Goal: Task Accomplishment & Management: Manage account settings

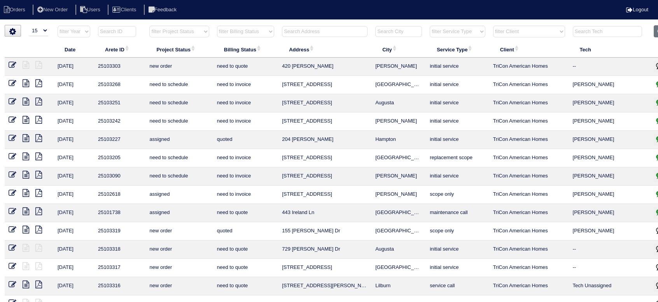
select select "15"
click at [180, 35] on select "filter Project Status -- Any Project Status -- new order assigned in progress f…" at bounding box center [178, 32] width 59 height 12
drag, startPoint x: 180, startPoint y: 35, endPoint x: 194, endPoint y: 28, distance: 14.6
click at [180, 35] on select "filter Project Status -- Any Project Status -- new order assigned in progress f…" at bounding box center [178, 32] width 59 height 12
click at [286, 34] on input "text" at bounding box center [325, 31] width 86 height 11
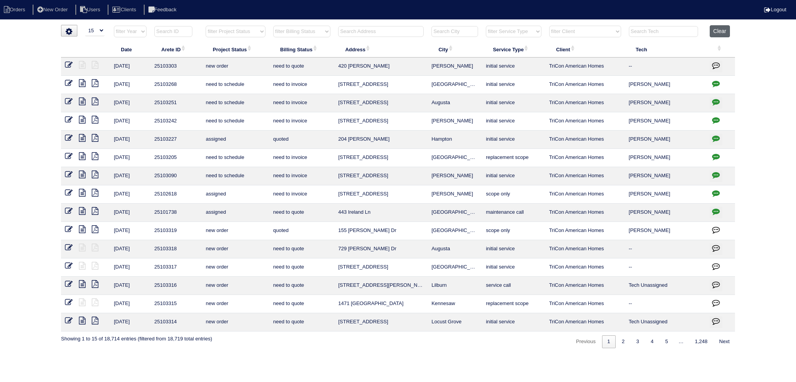
drag, startPoint x: 734, startPoint y: 34, endPoint x: 725, endPoint y: 29, distance: 10.3
click at [658, 34] on th "Clear" at bounding box center [720, 33] width 29 height 16
click at [658, 28] on button "Clear" at bounding box center [720, 31] width 20 height 12
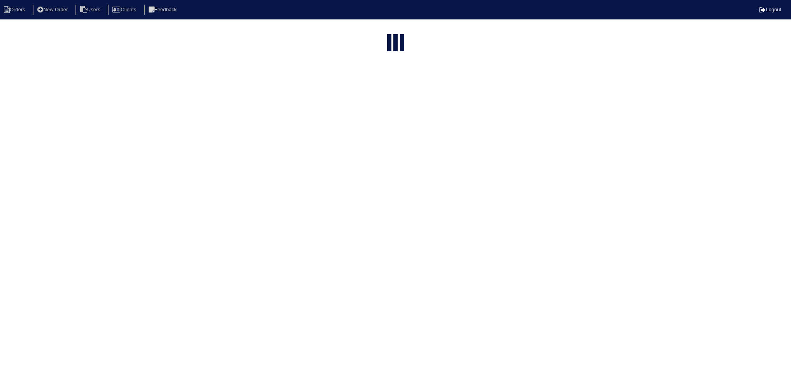
select select "15"
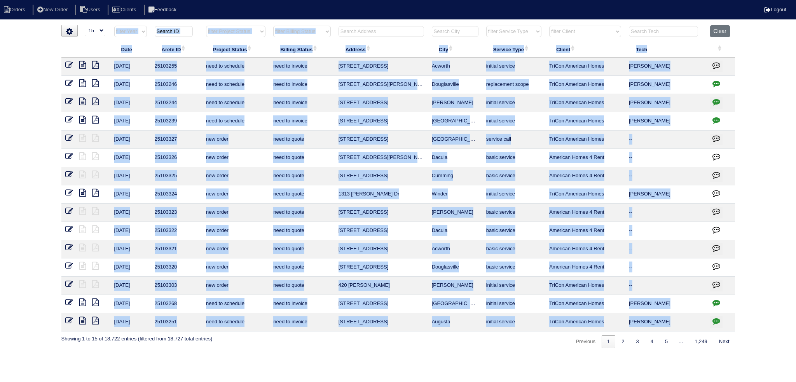
click at [369, 25] on html "Orders New Order Users Clients Feedback Logout Orders New Order Users Clients M…" at bounding box center [398, 178] width 796 height 356
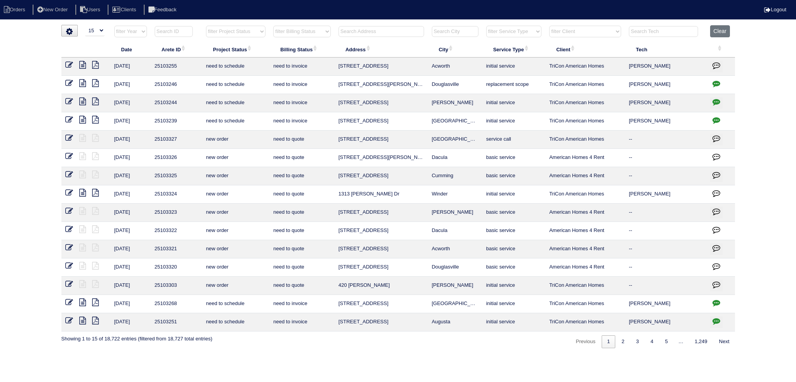
click at [372, 29] on input "text" at bounding box center [382, 31] width 86 height 11
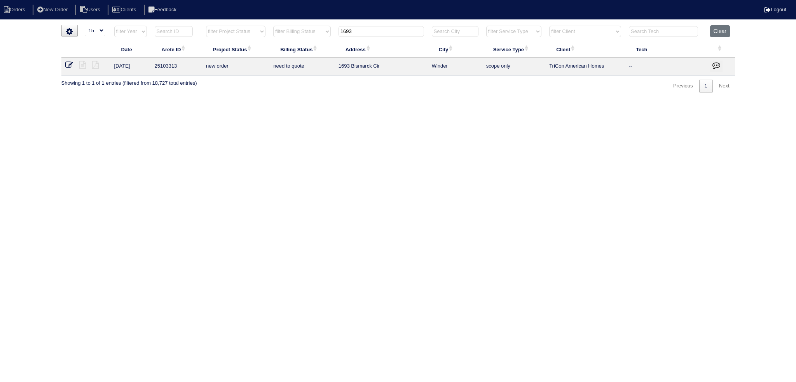
type input "1693"
click at [69, 63] on icon at bounding box center [69, 65] width 8 height 8
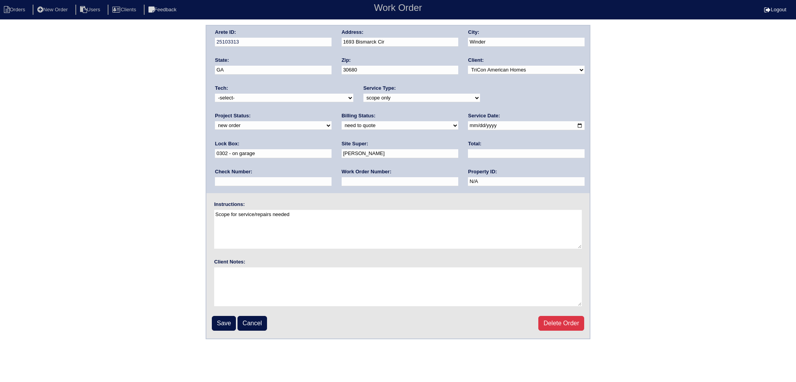
click at [332, 112] on div "Project Status: new order assigned in progress field complete need to schedule …" at bounding box center [273, 122] width 117 height 21
select select "assigned"
click at [332, 121] on select "new order assigned in progress field complete need to schedule admin review arc…" at bounding box center [273, 125] width 117 height 9
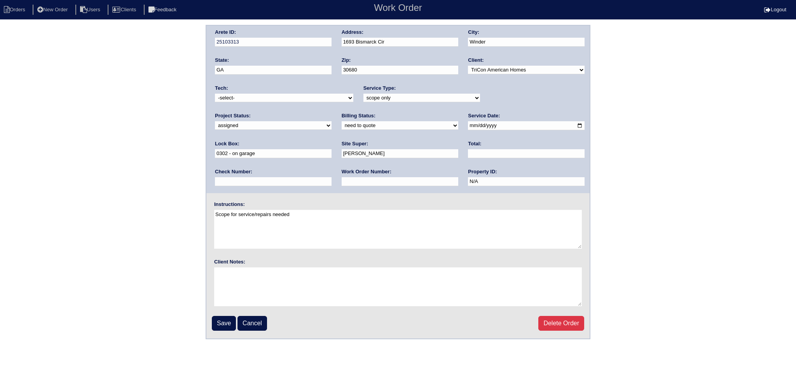
click at [468, 124] on input "2025-09-08" at bounding box center [526, 125] width 117 height 9
type input "2025-09-09"
click at [296, 96] on select "-select- aretesmg+backup-tech@gmail.com benjohnholt88@gmail.com callisonhvac@ya…" at bounding box center [284, 98] width 138 height 9
select select "36"
click at [215, 94] on select "-select- aretesmg+backup-tech@gmail.com benjohnholt88@gmail.com callisonhvac@ya…" at bounding box center [284, 98] width 138 height 9
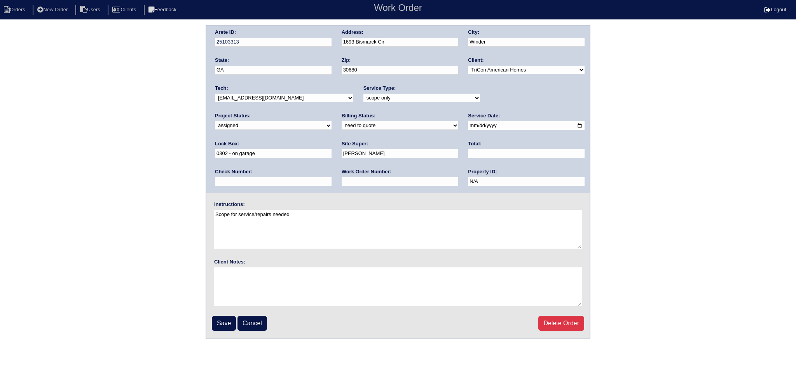
drag, startPoint x: 222, startPoint y: 324, endPoint x: 249, endPoint y: 282, distance: 49.8
click at [222, 324] on input "Save" at bounding box center [224, 323] width 24 height 15
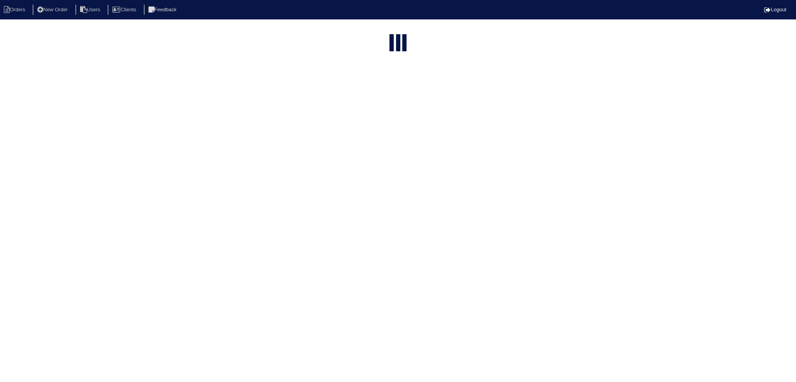
select select "15"
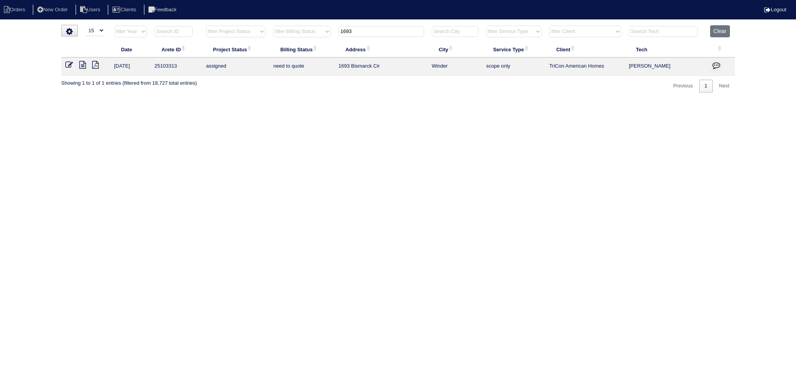
drag, startPoint x: 361, startPoint y: 31, endPoint x: 296, endPoint y: 30, distance: 65.7
click at [293, 29] on tr "filter Year -- Any Year -- 2025 2024 2023 2022 2021 2020 2019 filter Project St…" at bounding box center [398, 33] width 674 height 16
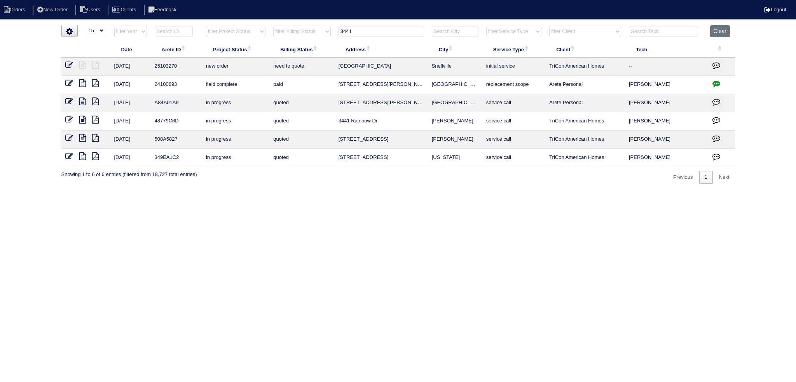
type input "3441"
click at [66, 67] on icon at bounding box center [69, 65] width 8 height 8
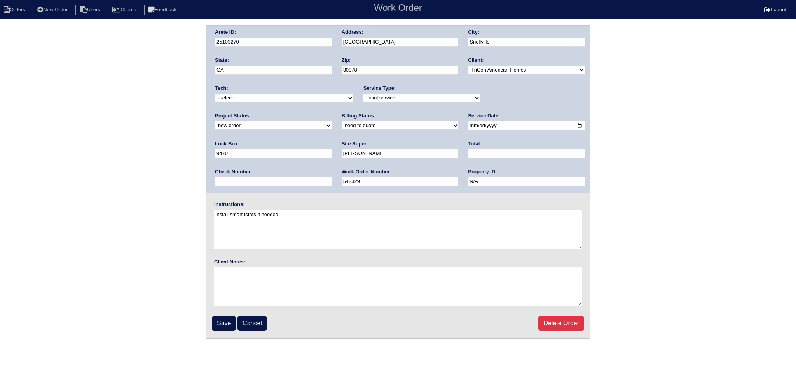
click at [332, 121] on select "new order assigned in progress field complete need to schedule admin review arc…" at bounding box center [273, 125] width 117 height 9
select select "assigned"
click at [332, 121] on select "new order assigned in progress field complete need to schedule admin review arc…" at bounding box center [273, 125] width 117 height 9
click at [468, 126] on input "2025-09-05" at bounding box center [526, 125] width 117 height 9
click at [468, 124] on input "2025-09-08" at bounding box center [526, 125] width 117 height 9
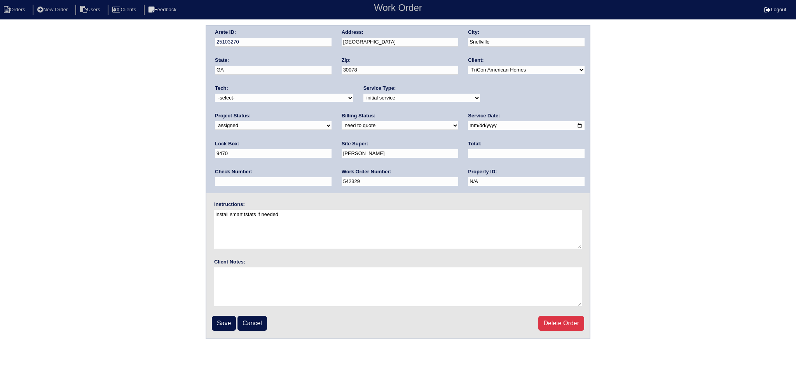
type input "2025-09-09"
click at [308, 101] on select "-select- aretesmg+backup-tech@gmail.com benjohnholt88@gmail.com callisonhvac@ya…" at bounding box center [284, 98] width 138 height 9
select select "36"
click at [215, 94] on select "-select- aretesmg+backup-tech@gmail.com benjohnholt88@gmail.com callisonhvac@ya…" at bounding box center [284, 98] width 138 height 9
click at [222, 317] on input "Save" at bounding box center [224, 323] width 24 height 15
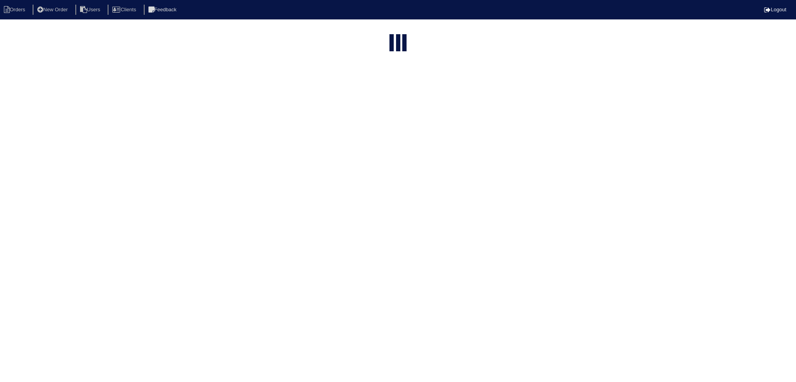
select select "15"
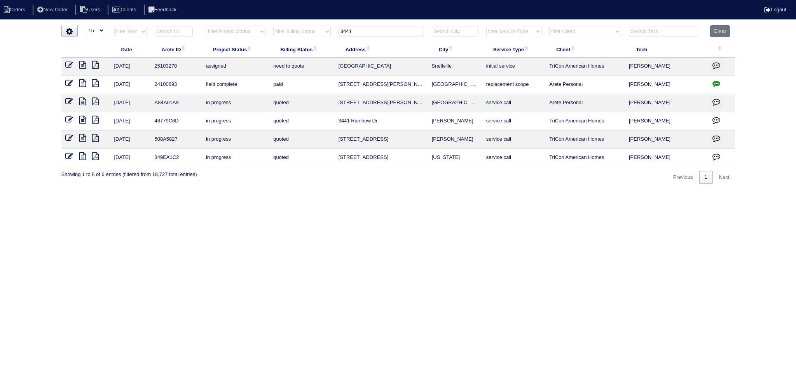
click at [374, 29] on input "3441" at bounding box center [382, 31] width 86 height 11
type input "2051"
click at [65, 63] on td at bounding box center [85, 67] width 49 height 18
click at [65, 63] on icon at bounding box center [69, 65] width 8 height 8
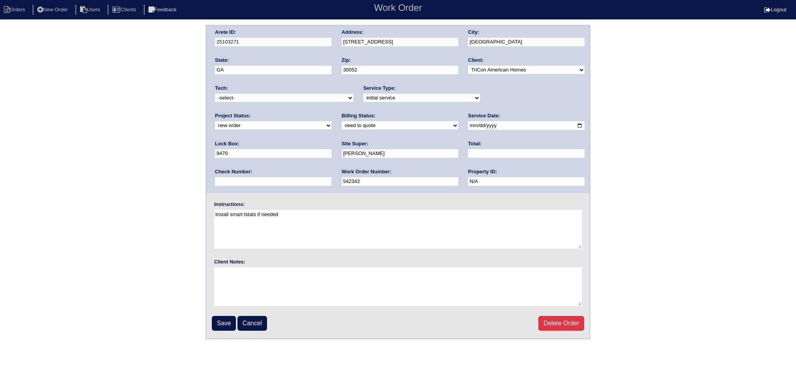
click at [332, 112] on div "Project Status: new order assigned in progress field complete need to schedule …" at bounding box center [273, 122] width 117 height 21
select select "assigned"
click at [332, 121] on select "new order assigned in progress field complete need to schedule admin review arc…" at bounding box center [273, 125] width 117 height 9
click at [468, 126] on input "2025-09-05" at bounding box center [526, 125] width 117 height 9
drag, startPoint x: 453, startPoint y: 125, endPoint x: 431, endPoint y: 140, distance: 25.8
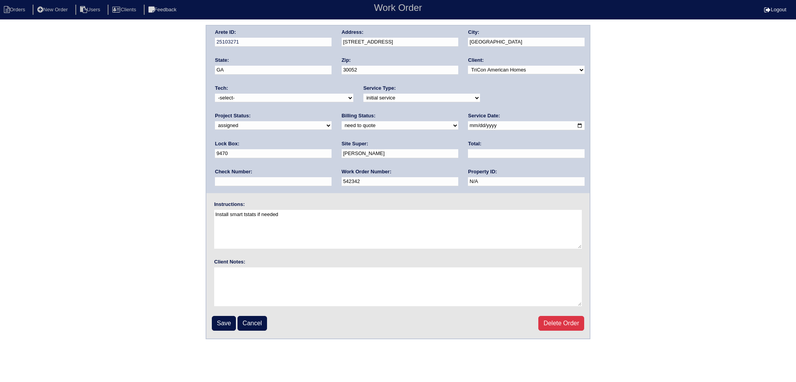
click at [468, 125] on input "2025-09-05" at bounding box center [526, 125] width 117 height 9
type input "2025-09-09"
drag, startPoint x: 309, startPoint y: 104, endPoint x: 306, endPoint y: 100, distance: 5.1
click at [309, 103] on div "Tech: -select- aretesmg+backup-tech@gmail.com benjohnholt88@gmail.com callisonh…" at bounding box center [284, 95] width 138 height 21
click at [308, 101] on select "-select- aretesmg+backup-tech@gmail.com benjohnholt88@gmail.com callisonhvac@ya…" at bounding box center [284, 98] width 138 height 9
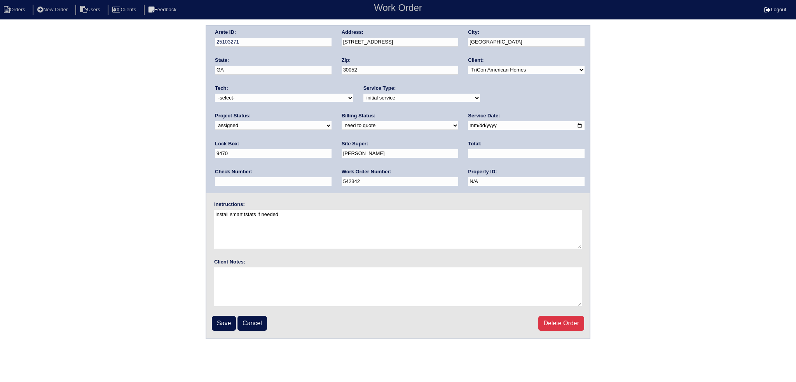
select select "36"
click at [215, 94] on select "-select- aretesmg+backup-tech@gmail.com benjohnholt88@gmail.com callisonhvac@ya…" at bounding box center [284, 98] width 138 height 9
click at [228, 323] on input "Save" at bounding box center [224, 323] width 24 height 15
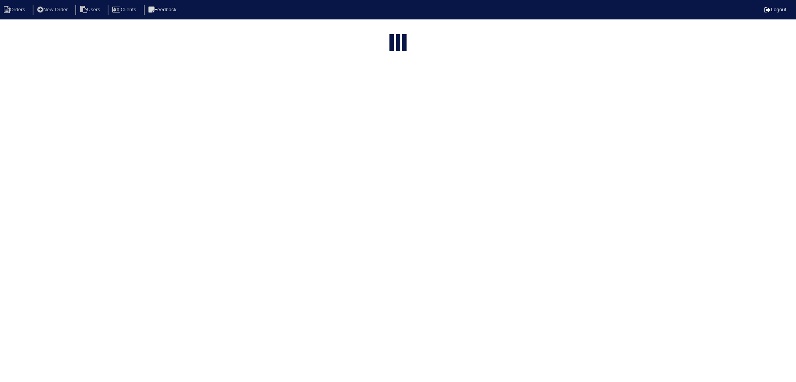
select select "15"
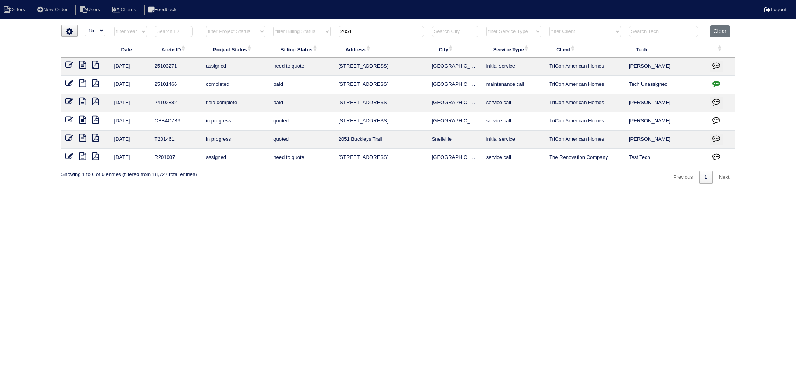
drag, startPoint x: 294, startPoint y: 30, endPoint x: 283, endPoint y: 29, distance: 10.5
click at [283, 29] on tr "filter Year -- Any Year -- 2025 2024 2023 2022 2021 2020 2019 filter Project St…" at bounding box center [398, 33] width 674 height 16
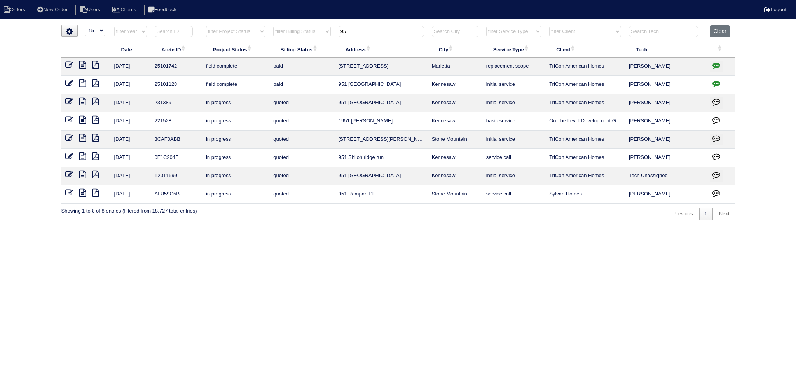
type input "9"
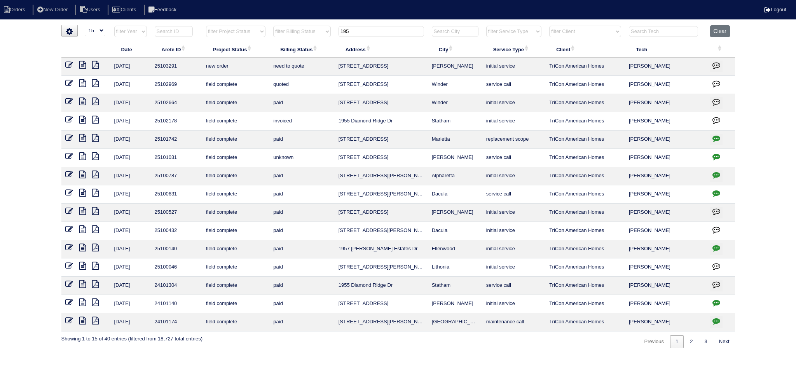
type input "195"
click at [72, 64] on icon at bounding box center [69, 65] width 8 height 8
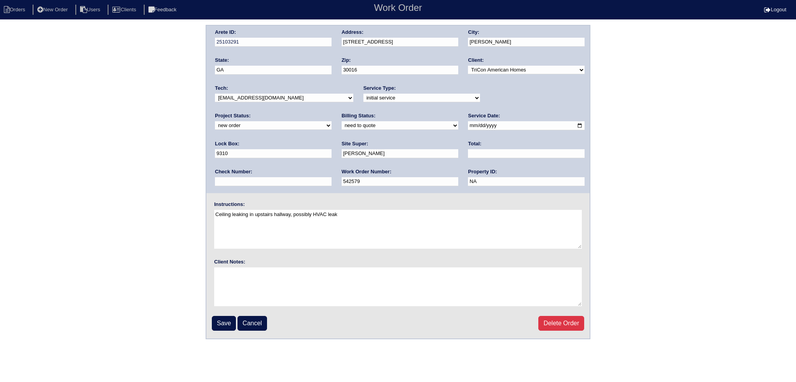
click at [332, 121] on select "new order assigned in progress field complete need to schedule admin review arc…" at bounding box center [273, 125] width 117 height 9
select select "assigned"
click at [332, 121] on select "new order assigned in progress field complete need to schedule admin review arc…" at bounding box center [273, 125] width 117 height 9
click at [468, 126] on input "2025-09-05" at bounding box center [526, 125] width 117 height 9
type input "[DATE]"
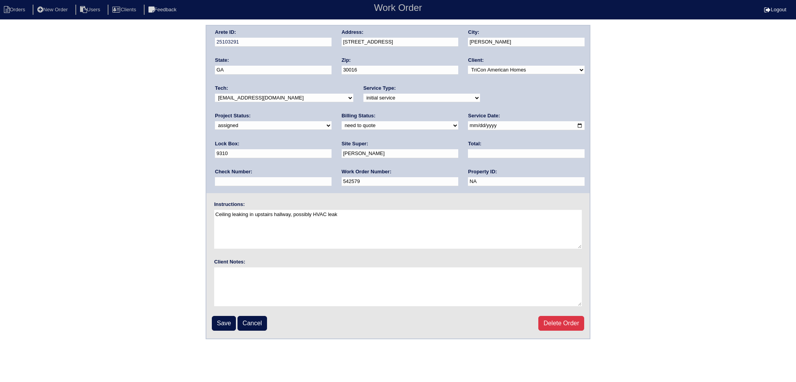
drag, startPoint x: 310, startPoint y: 94, endPoint x: 306, endPoint y: 101, distance: 7.0
click at [308, 98] on select "-select- [EMAIL_ADDRESS][DOMAIN_NAME] [EMAIL_ADDRESS][DOMAIN_NAME] [EMAIL_ADDRE…" at bounding box center [284, 98] width 138 height 9
select select "36"
click at [215, 94] on select "-select- [EMAIL_ADDRESS][DOMAIN_NAME] [EMAIL_ADDRESS][DOMAIN_NAME] [EMAIL_ADDRE…" at bounding box center [284, 98] width 138 height 9
click at [226, 324] on input "Save" at bounding box center [224, 323] width 24 height 15
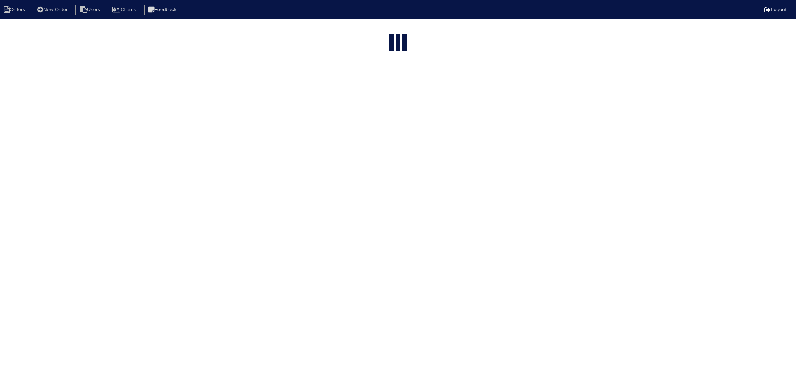
select select "15"
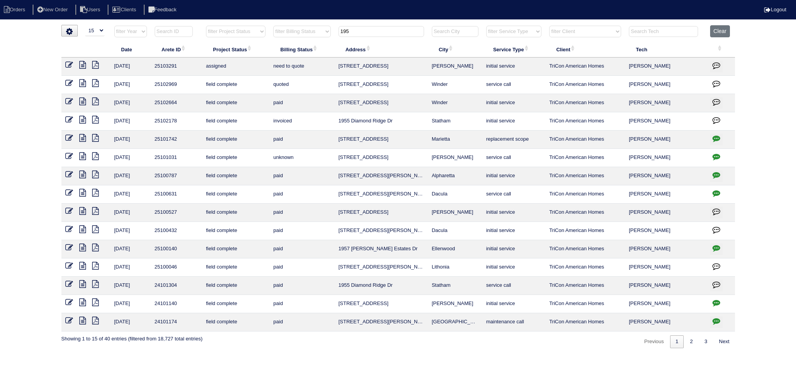
click at [384, 28] on input "195" at bounding box center [382, 31] width 86 height 11
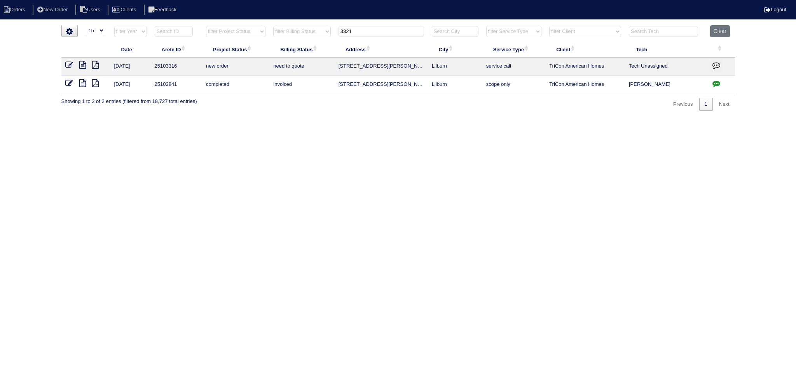
type input "3321"
click at [72, 62] on icon at bounding box center [69, 65] width 8 height 8
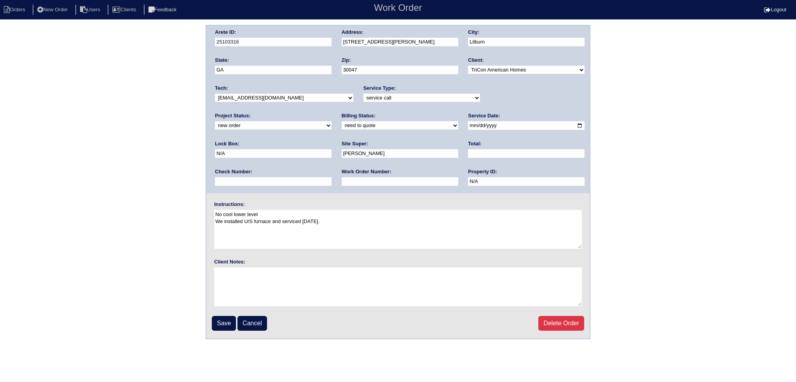
click at [332, 112] on div "Project Status: new order assigned in progress field complete need to schedule …" at bounding box center [273, 122] width 117 height 21
select select "assigned"
click at [332, 121] on select "new order assigned in progress field complete need to schedule admin review arc…" at bounding box center [273, 125] width 117 height 9
click at [468, 125] on input "[DATE]" at bounding box center [526, 125] width 117 height 9
type input "[DATE]"
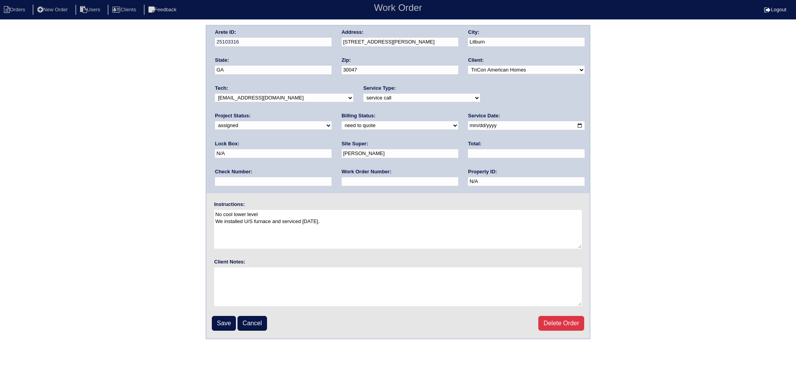
drag, startPoint x: 296, startPoint y: 97, endPoint x: 294, endPoint y: 101, distance: 4.0
click at [296, 98] on select "-select- [EMAIL_ADDRESS][DOMAIN_NAME] [EMAIL_ADDRESS][DOMAIN_NAME] [EMAIL_ADDRE…" at bounding box center [284, 98] width 138 height 9
select select "36"
click at [215, 94] on select "-select- [EMAIL_ADDRESS][DOMAIN_NAME] [EMAIL_ADDRESS][DOMAIN_NAME] [EMAIL_ADDRE…" at bounding box center [284, 98] width 138 height 9
click at [216, 322] on input "Save" at bounding box center [224, 323] width 24 height 15
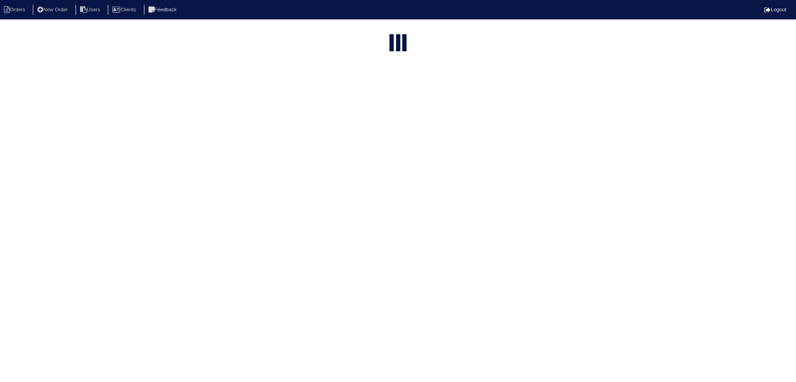
select select "15"
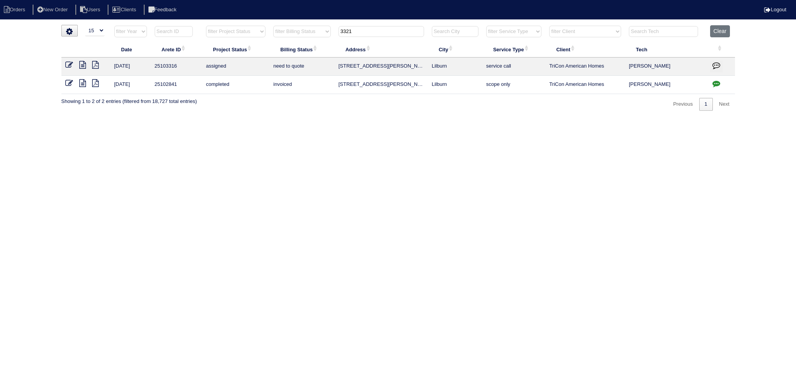
drag, startPoint x: 399, startPoint y: 31, endPoint x: 307, endPoint y: 38, distance: 92.1
click at [307, 38] on tr "filter Year -- Any Year -- 2025 2024 2023 2022 2021 2020 2019 filter Project St…" at bounding box center [398, 33] width 674 height 16
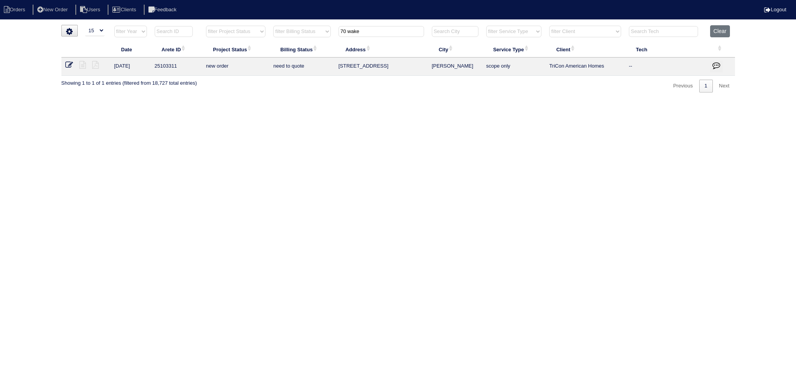
type input "70 wake"
drag, startPoint x: 72, startPoint y: 63, endPoint x: 79, endPoint y: 66, distance: 7.5
click at [71, 63] on icon at bounding box center [69, 65] width 8 height 8
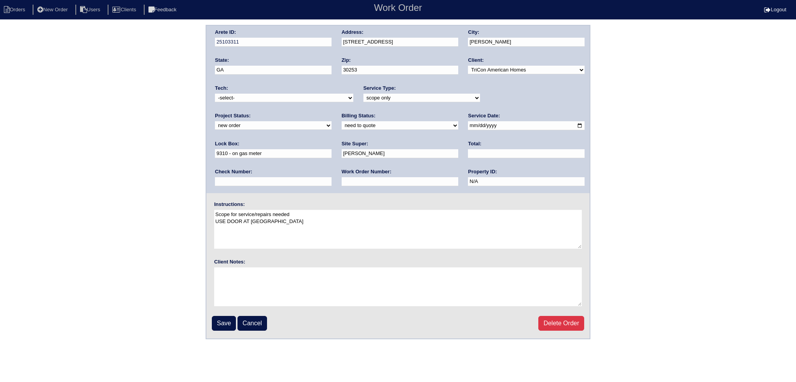
click at [332, 112] on div "Project Status: new order assigned in progress field complete need to schedule …" at bounding box center [273, 122] width 117 height 21
click at [498, 105] on div "Arete ID: 25103311 Address: 70 Wake Rd City: McDonough State: GA Zip: 30253 Cli…" at bounding box center [397, 110] width 383 height 168
select select "assigned"
click at [332, 121] on select "new order assigned in progress field complete need to schedule admin review arc…" at bounding box center [273, 125] width 117 height 9
click at [468, 126] on input "2025-09-08" at bounding box center [526, 125] width 117 height 9
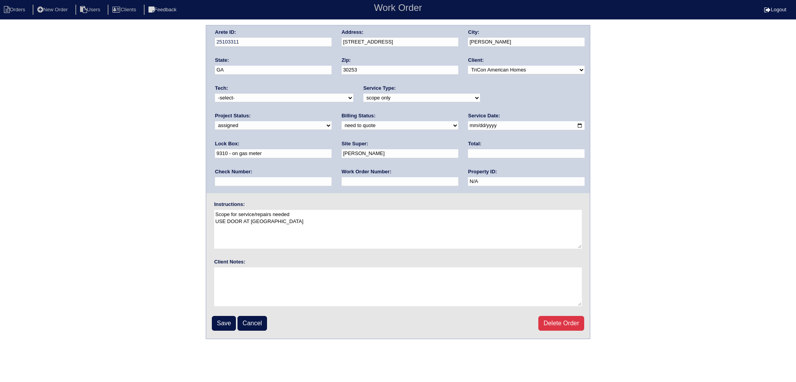
type input "[DATE]"
click at [290, 98] on select "-select- [EMAIL_ADDRESS][DOMAIN_NAME] [EMAIL_ADDRESS][DOMAIN_NAME] [EMAIL_ADDRE…" at bounding box center [284, 98] width 138 height 9
select select "75"
click at [215, 94] on select "-select- [EMAIL_ADDRESS][DOMAIN_NAME] [EMAIL_ADDRESS][DOMAIN_NAME] [EMAIL_ADDRE…" at bounding box center [284, 98] width 138 height 9
click at [221, 332] on fieldset "Arete ID: 25103311 Address: 70 Wake Rd City: McDonough State: GA Zip: 30253 Cli…" at bounding box center [397, 182] width 383 height 313
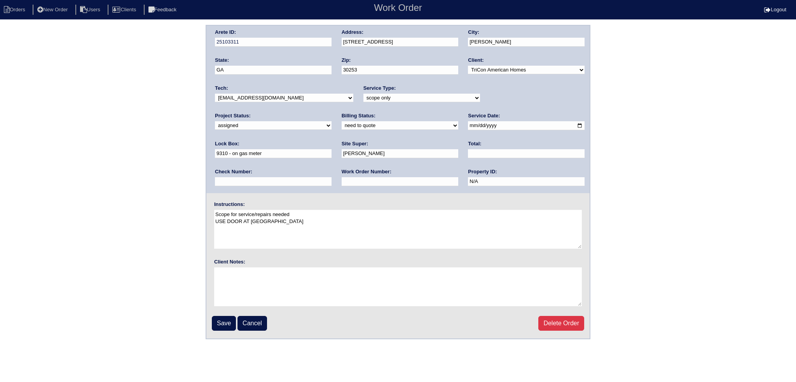
click at [225, 326] on input "Save" at bounding box center [224, 323] width 24 height 15
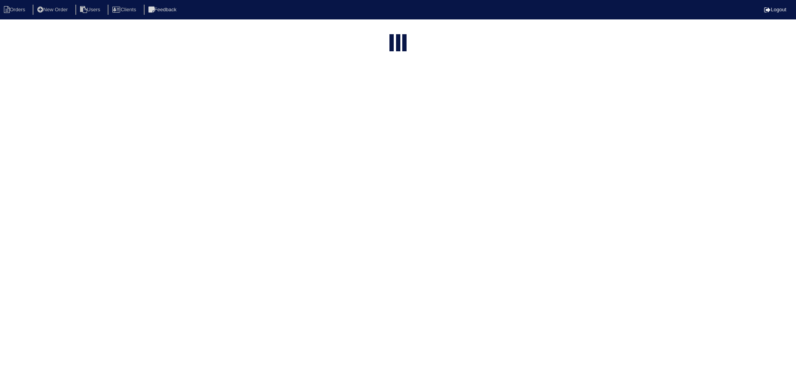
select select "15"
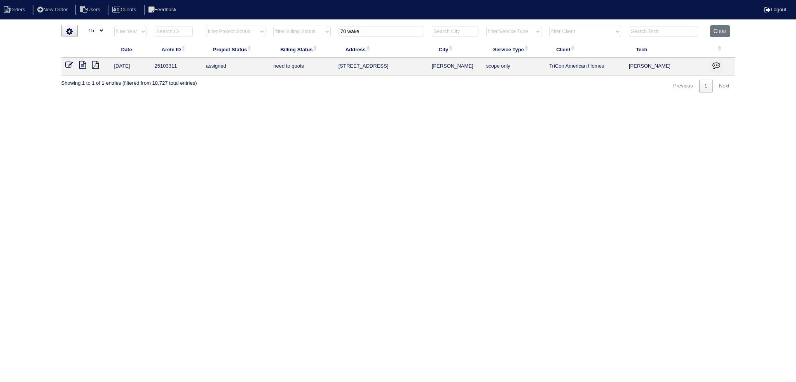
click at [391, 30] on input "70 wake" at bounding box center [382, 31] width 86 height 11
click at [393, 31] on input "70 wake" at bounding box center [382, 31] width 86 height 11
click at [394, 31] on input "70 wake" at bounding box center [382, 31] width 86 height 11
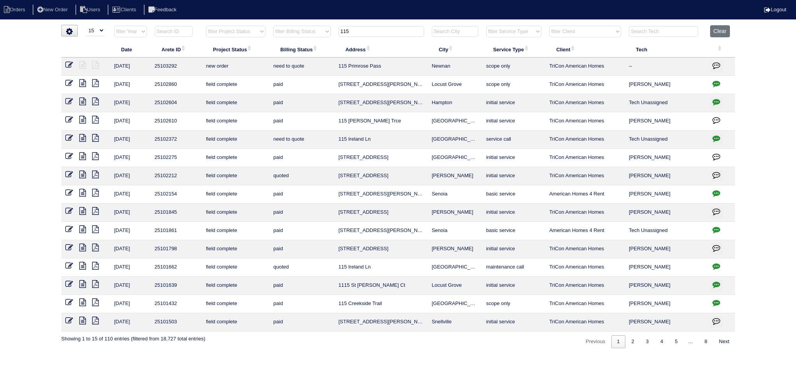
type input "115"
click at [70, 63] on icon at bounding box center [69, 65] width 8 height 8
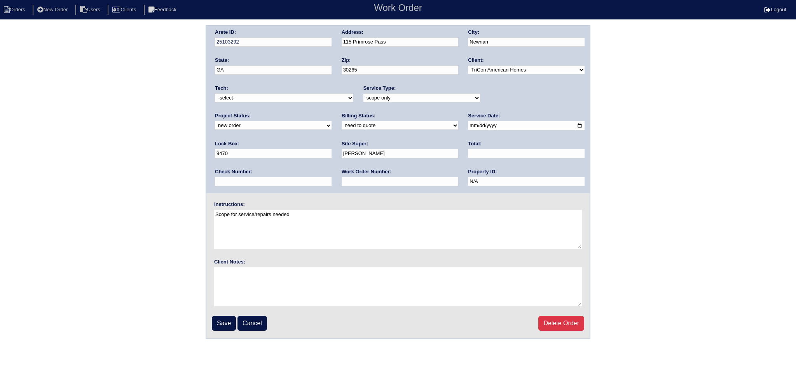
drag, startPoint x: 520, startPoint y: 91, endPoint x: 517, endPoint y: 98, distance: 7.0
click at [332, 112] on div "Project Status: new order assigned in progress field complete need to schedule …" at bounding box center [273, 122] width 117 height 21
select select "assigned"
click at [332, 121] on select "new order assigned in progress field complete need to schedule admin review arc…" at bounding box center [273, 125] width 117 height 9
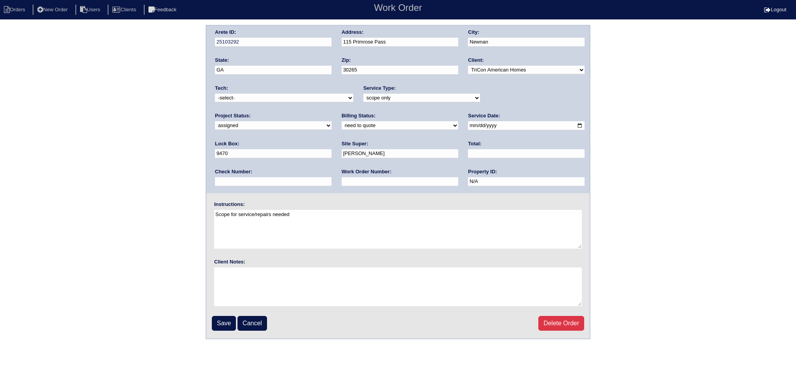
drag, startPoint x: 452, startPoint y: 125, endPoint x: 447, endPoint y: 136, distance: 12.5
click at [468, 125] on input "[DATE]" at bounding box center [526, 125] width 117 height 9
type input "[DATE]"
click at [307, 98] on select "-select- [EMAIL_ADDRESS][DOMAIN_NAME] [EMAIL_ADDRESS][DOMAIN_NAME] [EMAIL_ADDRE…" at bounding box center [284, 98] width 138 height 9
click at [287, 214] on textarea "Scope for service/repairs needed" at bounding box center [398, 229] width 368 height 39
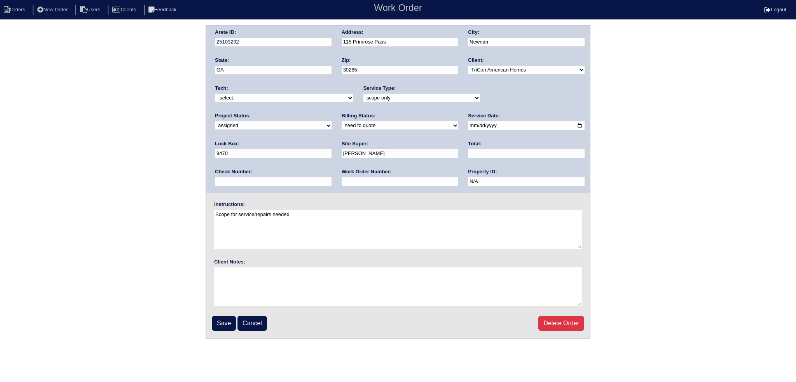
click at [261, 102] on div "Tech: -select- [EMAIL_ADDRESS][DOMAIN_NAME] [EMAIL_ADDRESS][DOMAIN_NAME] [EMAIL…" at bounding box center [284, 95] width 138 height 21
click at [259, 101] on select "-select- [EMAIL_ADDRESS][DOMAIN_NAME] [EMAIL_ADDRESS][DOMAIN_NAME] [EMAIL_ADDRE…" at bounding box center [284, 98] width 138 height 9
select select "75"
click at [215, 94] on select "-select- [EMAIL_ADDRESS][DOMAIN_NAME] [EMAIL_ADDRESS][DOMAIN_NAME] [EMAIL_ADDRE…" at bounding box center [284, 98] width 138 height 9
click at [221, 331] on fieldset "Arete ID: 25103292 Address: 115 Primrose Pass City: Newnan State: GA Zip: 30265…" at bounding box center [397, 182] width 383 height 313
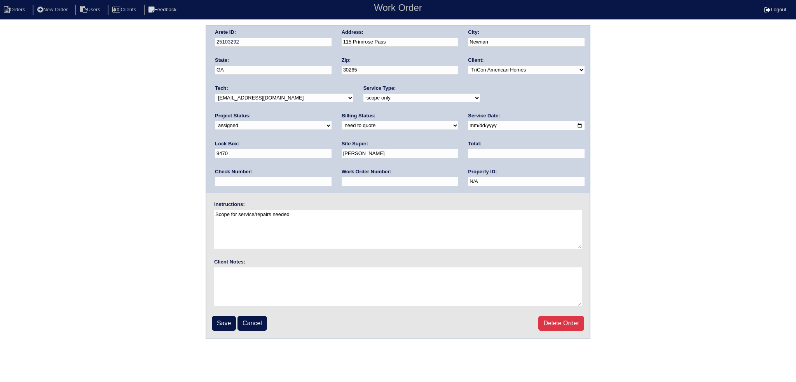
click at [225, 324] on input "Save" at bounding box center [224, 323] width 24 height 15
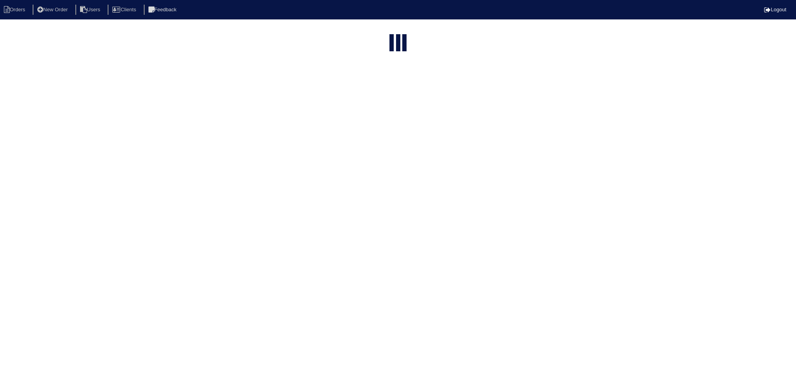
select select "15"
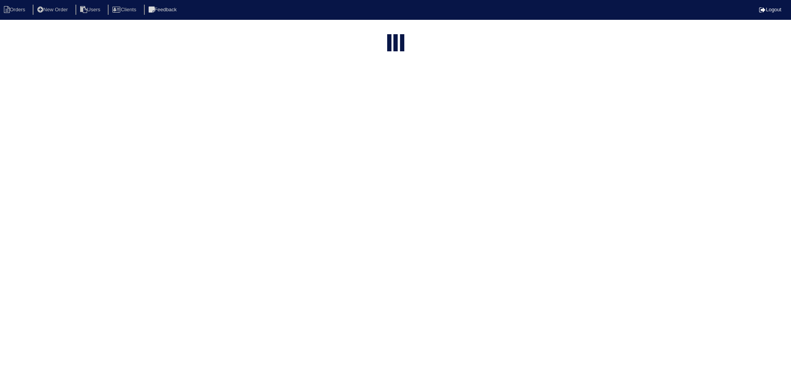
click at [389, 25] on html "Orders New Order Users Clients Feedback Logout Orders New Order Users Clients M…" at bounding box center [395, 209] width 791 height 418
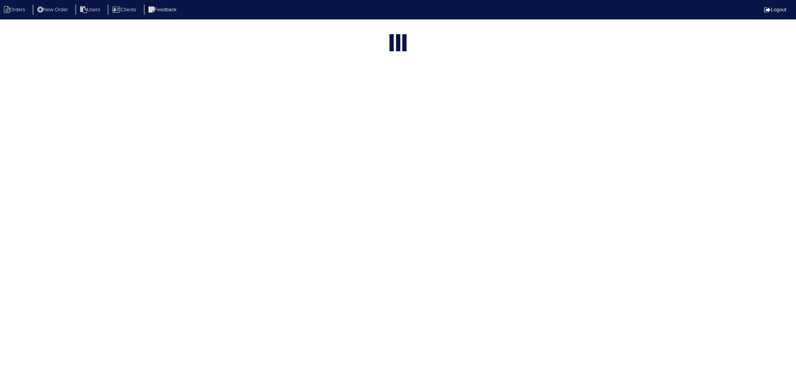
click at [389, 89] on th "115" at bounding box center [381, 97] width 93 height 16
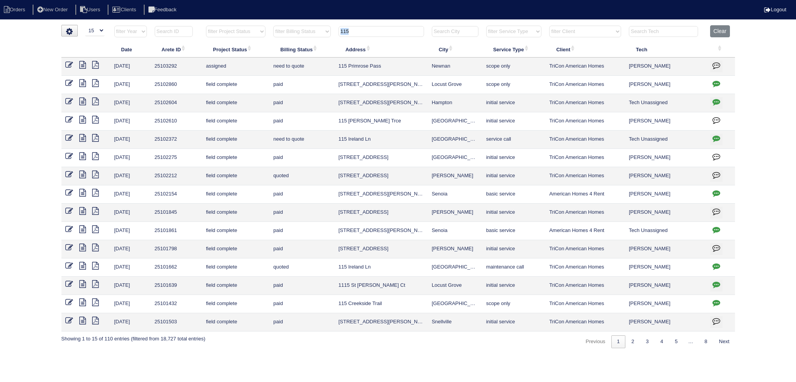
click at [373, 29] on input "115" at bounding box center [382, 31] width 86 height 11
click at [373, 28] on input "115" at bounding box center [382, 31] width 86 height 11
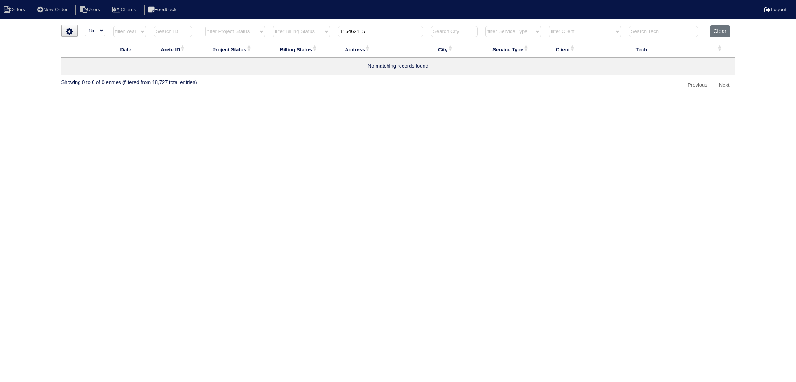
drag, startPoint x: 378, startPoint y: 34, endPoint x: 289, endPoint y: 27, distance: 88.9
click at [289, 27] on tr "filter Year -- Any Year -- 2025 2024 2023 2022 2021 2020 2019 filter Project St…" at bounding box center [398, 33] width 674 height 16
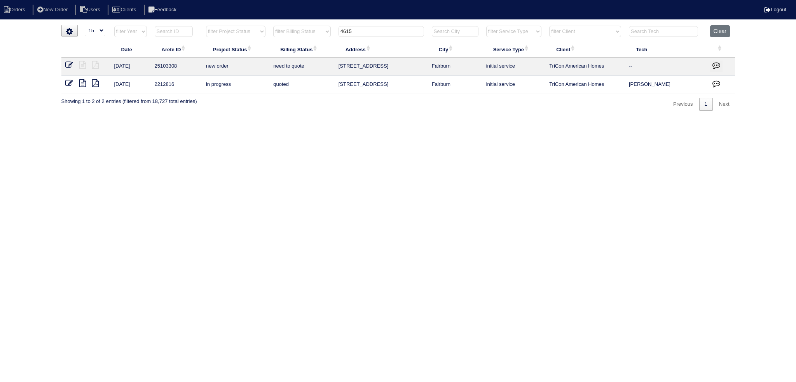
type input "4615"
click at [73, 66] on link at bounding box center [72, 66] width 14 height 6
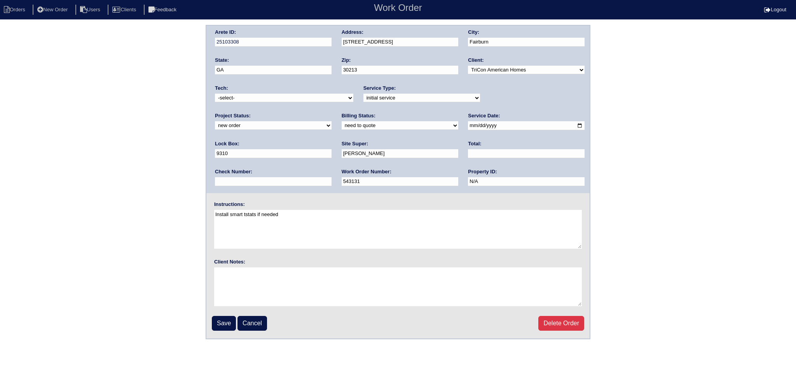
click at [332, 112] on div "Project Status: new order assigned in progress field complete need to schedule …" at bounding box center [273, 122] width 117 height 21
drag, startPoint x: 494, startPoint y: 96, endPoint x: 494, endPoint y: 101, distance: 4.3
click at [332, 121] on select "new order assigned in progress field complete need to schedule admin review arc…" at bounding box center [273, 125] width 117 height 9
select select "assigned"
click at [332, 121] on select "new order assigned in progress field complete need to schedule admin review arc…" at bounding box center [273, 125] width 117 height 9
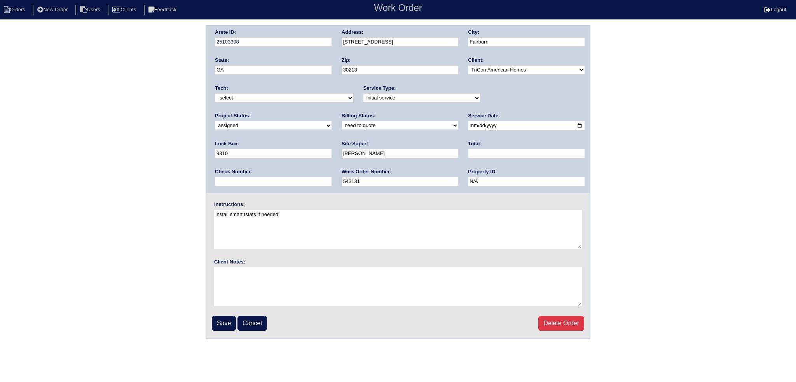
click at [468, 124] on input "2025-09-08" at bounding box center [526, 125] width 117 height 9
type input "2025-09-09"
click at [285, 94] on select "-select- aretesmg+backup-tech@gmail.com benjohnholt88@gmail.com callisonhvac@ya…" at bounding box center [284, 98] width 138 height 9
select select "75"
click at [215, 94] on select "-select- aretesmg+backup-tech@gmail.com benjohnholt88@gmail.com callisonhvac@ya…" at bounding box center [284, 98] width 138 height 9
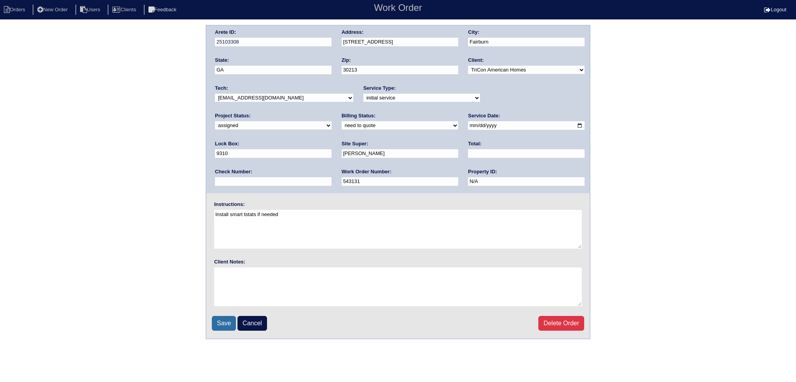
click at [227, 327] on input "Save" at bounding box center [224, 323] width 24 height 15
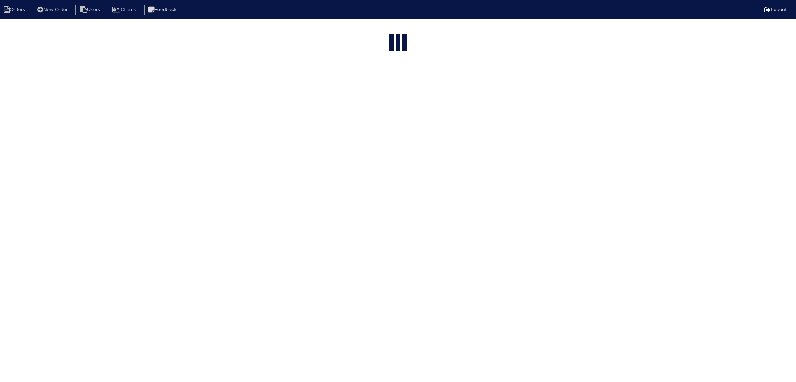
select select "15"
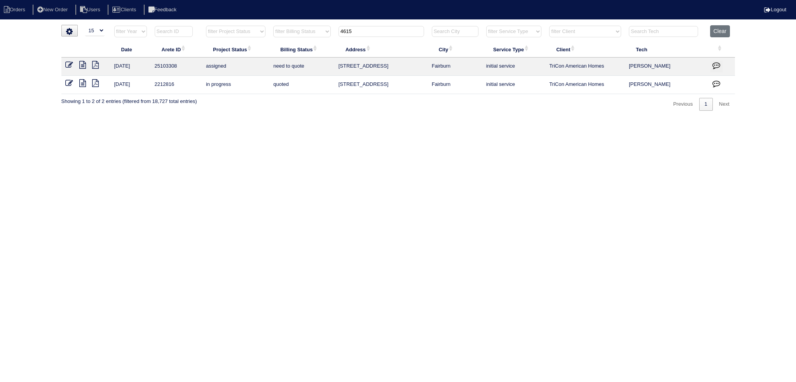
drag, startPoint x: 357, startPoint y: 29, endPoint x: 318, endPoint y: 38, distance: 40.0
click at [318, 37] on tr "filter Year -- Any Year -- 2025 2024 2023 2022 2021 2020 2019 filter Project St…" at bounding box center [398, 33] width 674 height 16
type input "4275"
click at [86, 62] on td at bounding box center [85, 67] width 49 height 18
click at [82, 63] on icon at bounding box center [82, 65] width 7 height 8
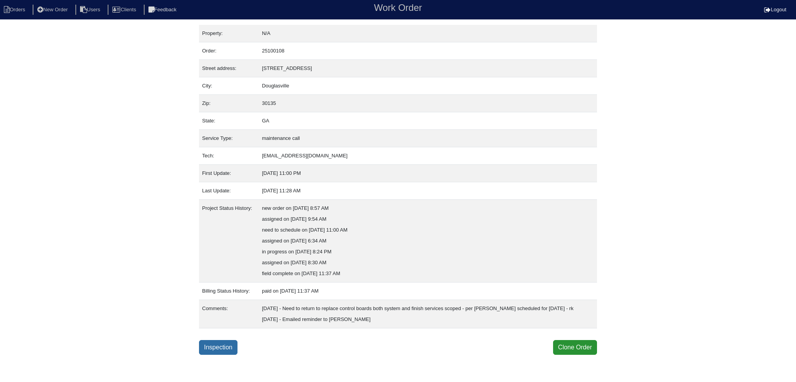
click at [226, 355] on link "Inspection" at bounding box center [218, 347] width 38 height 15
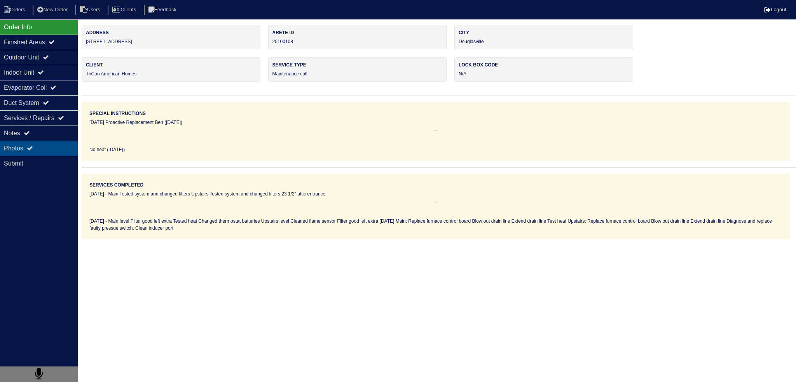
drag, startPoint x: 63, startPoint y: 152, endPoint x: 54, endPoint y: 147, distance: 9.7
click at [54, 147] on div "Photos" at bounding box center [39, 148] width 78 height 15
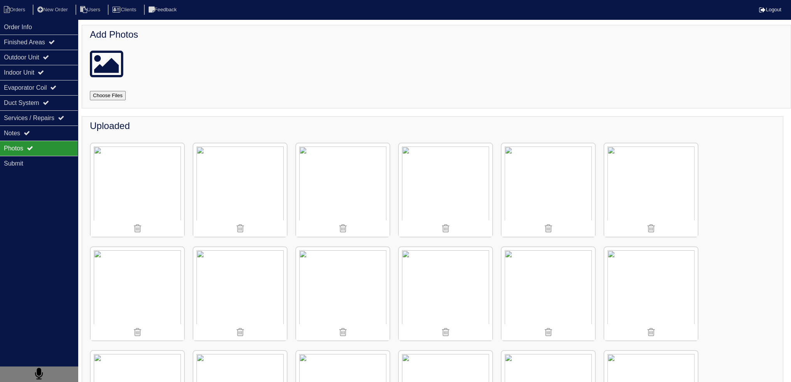
click at [54, 144] on div "Photos" at bounding box center [39, 148] width 78 height 15
click at [57, 136] on div "Notes" at bounding box center [39, 133] width 78 height 15
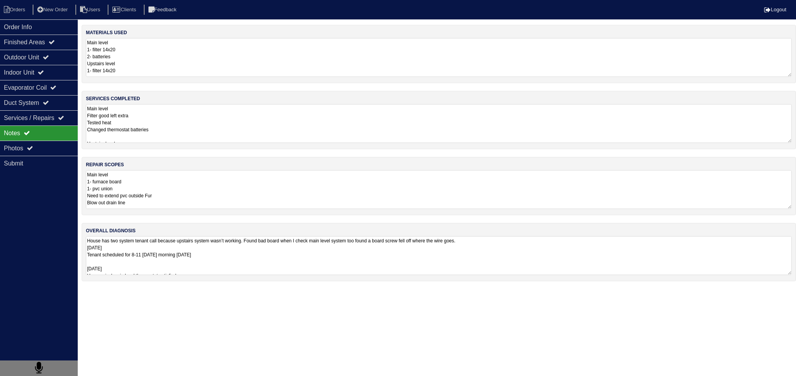
click at [120, 164] on label "repair scopes" at bounding box center [105, 164] width 38 height 7
click at [142, 191] on textarea "Main level 1- furnace board 1- pvc union Need to extend pvc outside Fur Blow ou…" at bounding box center [439, 189] width 706 height 39
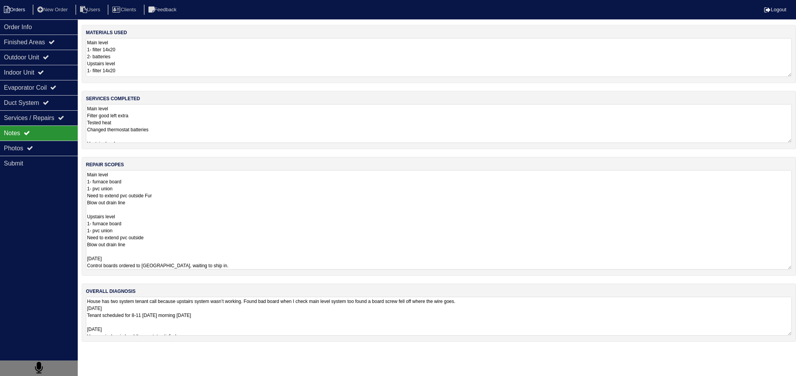
drag, startPoint x: 29, startPoint y: 31, endPoint x: 29, endPoint y: 14, distance: 16.3
click at [30, 30] on div "Order Info" at bounding box center [39, 26] width 78 height 15
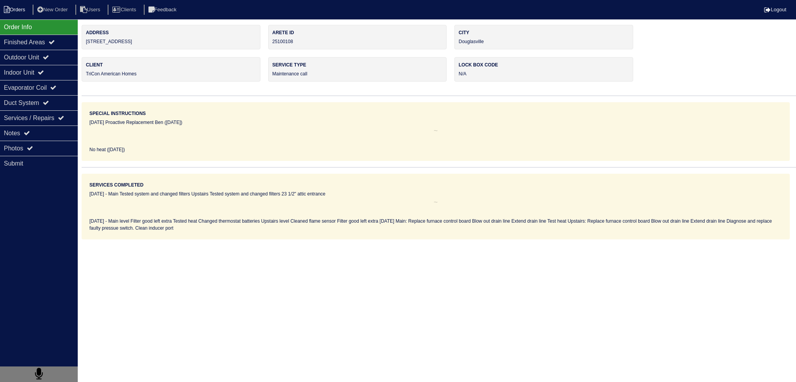
click at [24, 10] on li "Orders" at bounding box center [15, 10] width 31 height 10
select select "15"
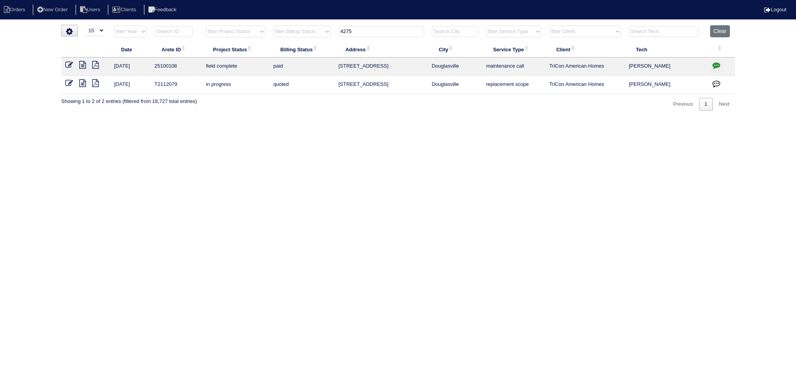
drag, startPoint x: 361, startPoint y: 30, endPoint x: 287, endPoint y: 32, distance: 74.7
click at [282, 34] on tr "filter Year -- Any Year -- 2025 2024 2023 2022 2021 2020 2019 filter Project St…" at bounding box center [398, 33] width 674 height 16
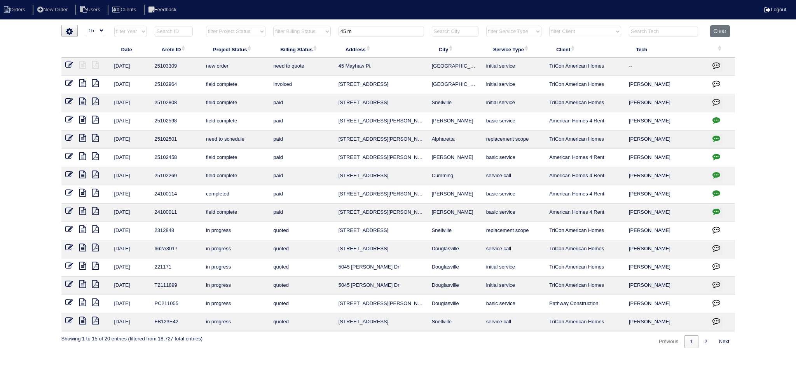
type input "45 m"
click at [73, 63] on link at bounding box center [72, 66] width 14 height 6
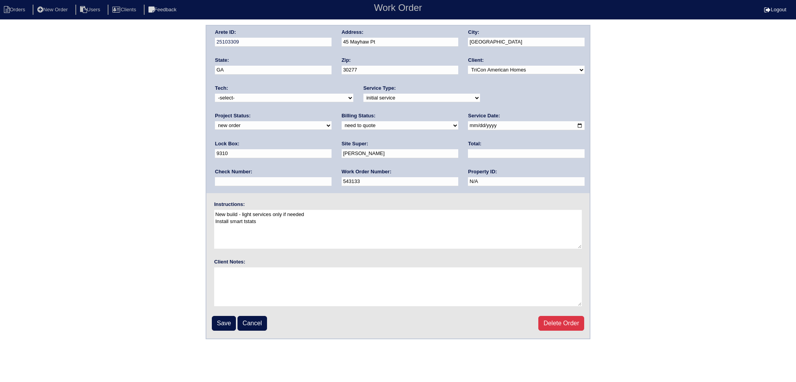
click at [332, 112] on div "Project Status: new order assigned in progress field complete need to schedule …" at bounding box center [273, 122] width 117 height 21
click at [526, 107] on div "Arete ID: 25103309 Address: 45 Mayhaw Pt City: [GEOGRAPHIC_DATA] State: [GEOGRA…" at bounding box center [397, 110] width 383 height 168
select select "assigned"
click at [332, 121] on select "new order assigned in progress field complete need to schedule admin review arc…" at bounding box center [273, 125] width 117 height 9
click at [468, 127] on input "[DATE]" at bounding box center [526, 125] width 117 height 9
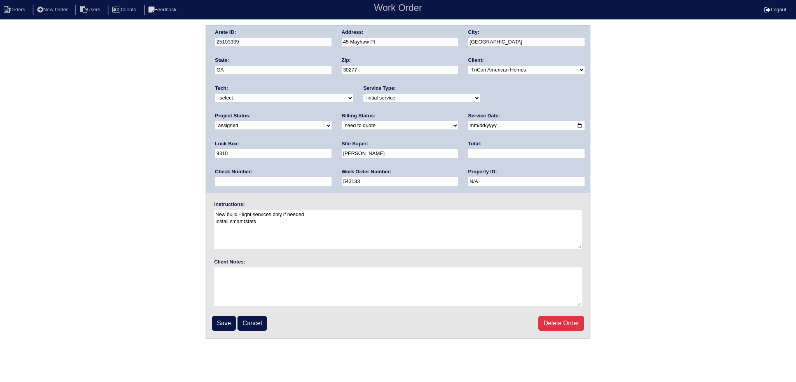
type input "[DATE]"
click at [294, 92] on div "Tech: -select- [EMAIL_ADDRESS][DOMAIN_NAME] [EMAIL_ADDRESS][DOMAIN_NAME] [EMAIL…" at bounding box center [284, 95] width 138 height 21
click at [287, 99] on select "-select- [EMAIL_ADDRESS][DOMAIN_NAME] [EMAIL_ADDRESS][DOMAIN_NAME] [EMAIL_ADDRE…" at bounding box center [284, 98] width 138 height 9
select select "75"
click at [215, 94] on select "-select- [EMAIL_ADDRESS][DOMAIN_NAME] [EMAIL_ADDRESS][DOMAIN_NAME] [EMAIL_ADDRE…" at bounding box center [284, 98] width 138 height 9
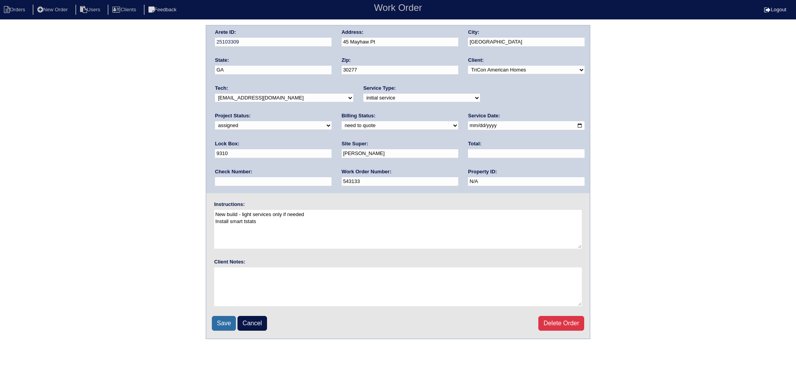
click at [221, 322] on input "Save" at bounding box center [224, 323] width 24 height 15
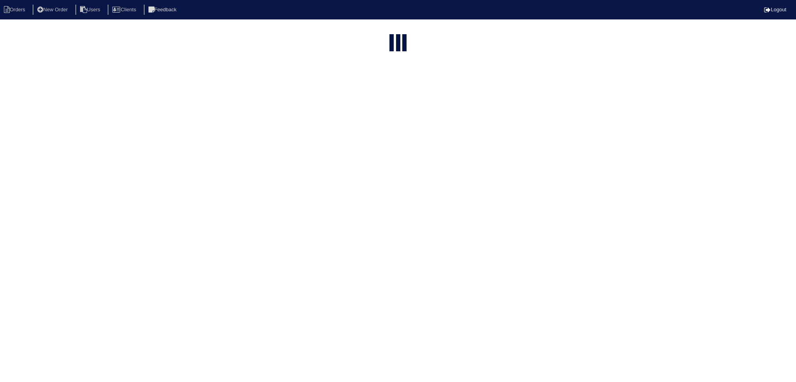
select select "15"
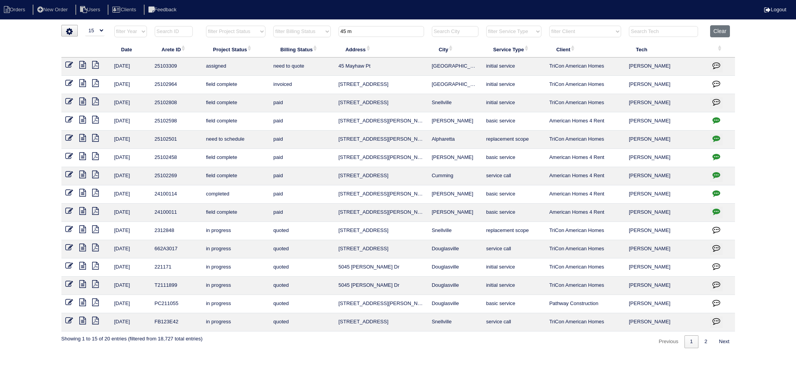
click at [386, 29] on input "45 m" at bounding box center [382, 31] width 86 height 11
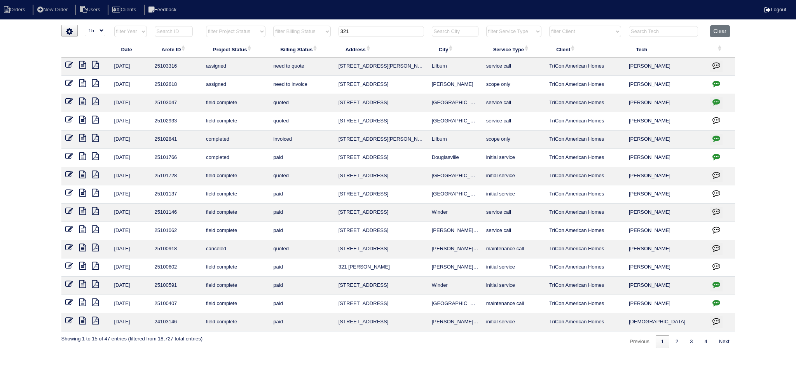
type input "321"
click at [71, 81] on icon at bounding box center [69, 83] width 8 height 8
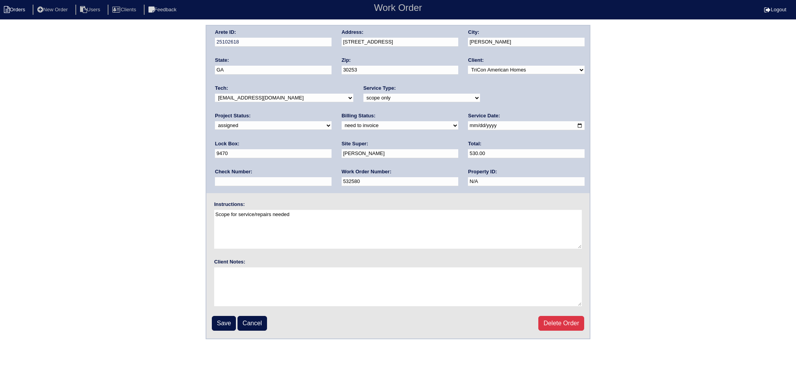
click at [7, 8] on icon at bounding box center [7, 9] width 6 height 7
select select "15"
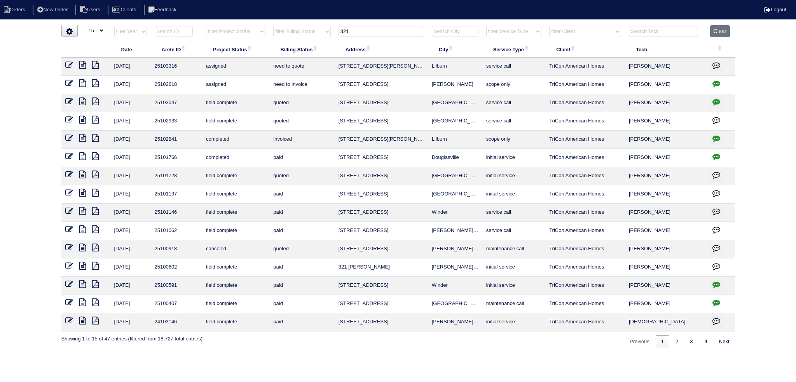
drag, startPoint x: 330, startPoint y: 24, endPoint x: 310, endPoint y: 26, distance: 20.6
click at [300, 24] on html "Orders New Order Users Clients Feedback Logout Orders New Order Users Clients M…" at bounding box center [398, 178] width 796 height 356
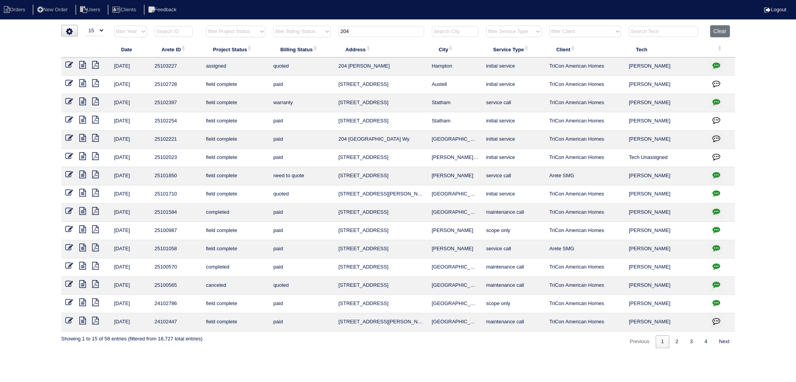
drag, startPoint x: 378, startPoint y: 26, endPoint x: 327, endPoint y: 30, distance: 51.1
click at [327, 30] on tr "filter Year -- Any Year -- 2025 2024 2023 2022 2021 2020 2019 filter Project St…" at bounding box center [398, 33] width 674 height 16
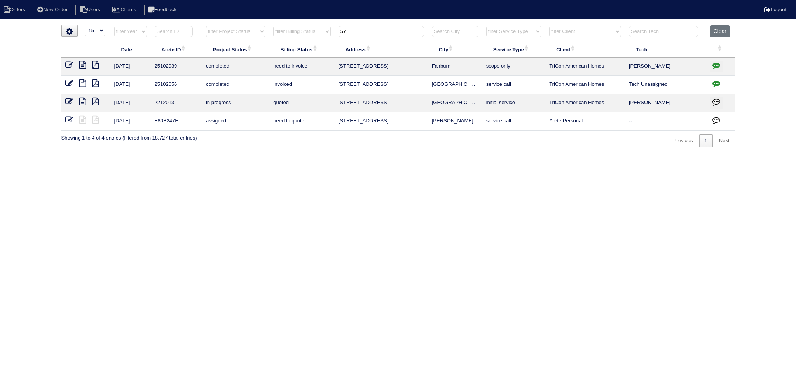
type input "5"
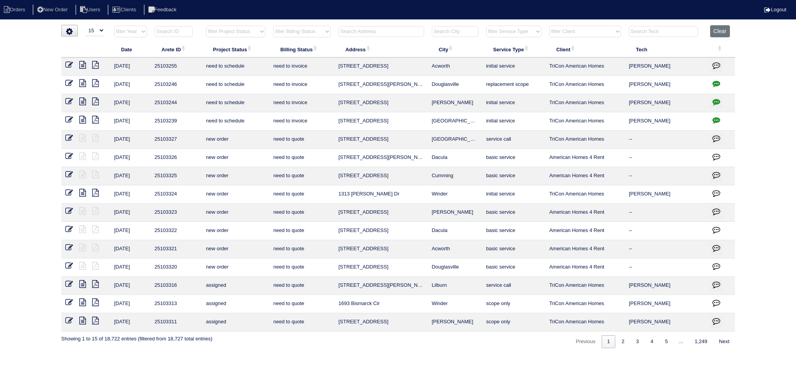
click at [376, 28] on input "text" at bounding box center [382, 31] width 86 height 11
click at [401, 31] on input "text" at bounding box center [382, 31] width 86 height 11
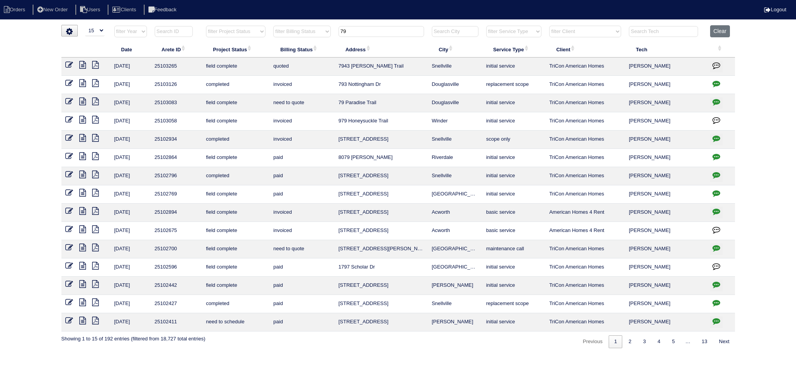
type input "79"
click at [717, 100] on icon "button" at bounding box center [717, 102] width 8 height 8
type textarea "[DATE] - Flea [MEDICAL_DATA] - emailed site super - rk"
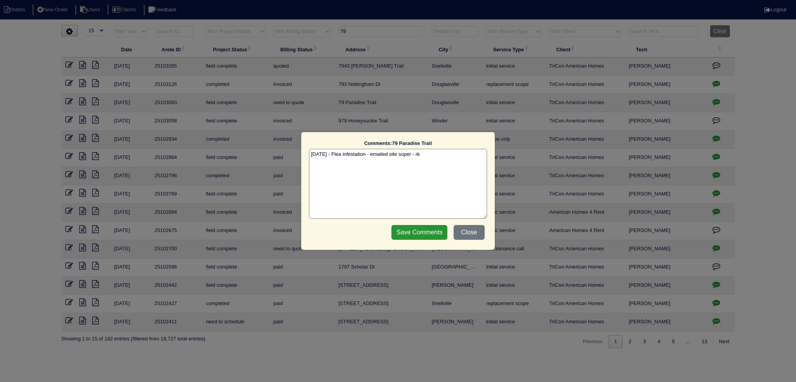
click at [717, 100] on div "Comments: 79 Paradise Trail The comments on file have changed since you started…" at bounding box center [398, 191] width 796 height 382
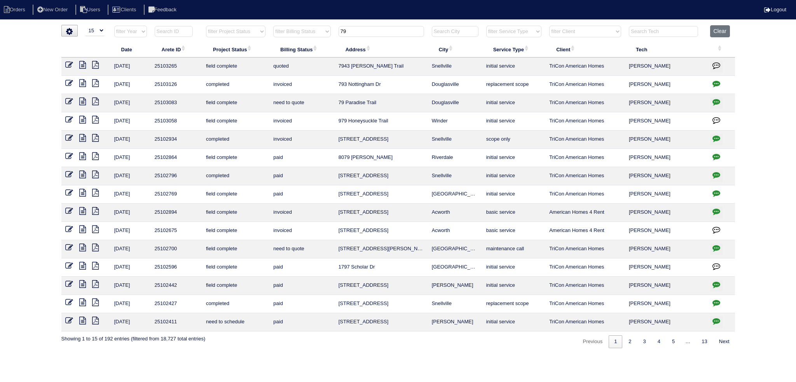
click at [80, 101] on icon at bounding box center [82, 102] width 7 height 8
click at [68, 99] on icon at bounding box center [69, 102] width 8 height 8
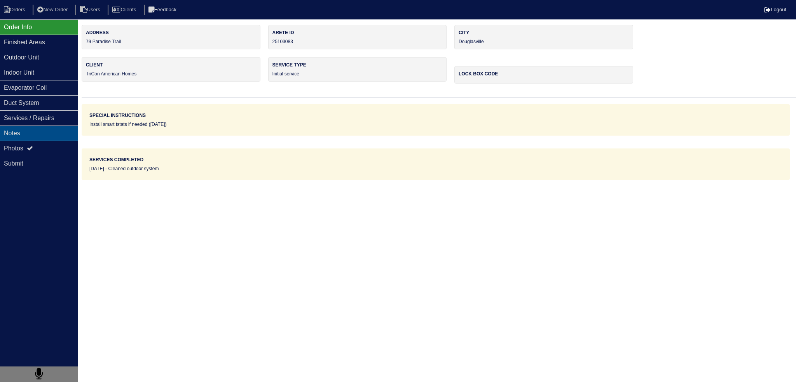
click at [46, 132] on div "Notes" at bounding box center [39, 133] width 78 height 15
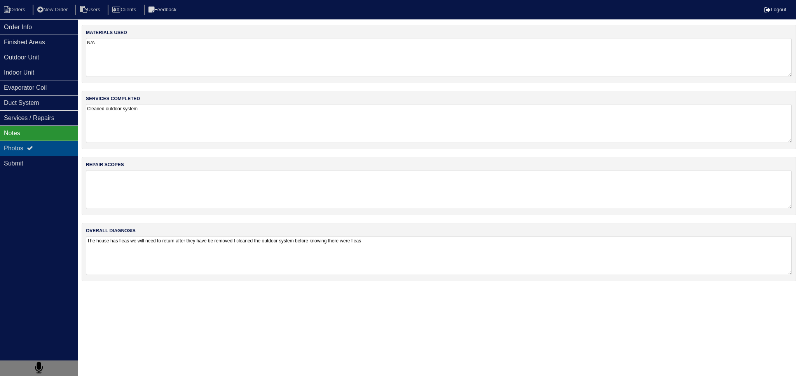
click at [41, 144] on div "Photos" at bounding box center [39, 148] width 78 height 15
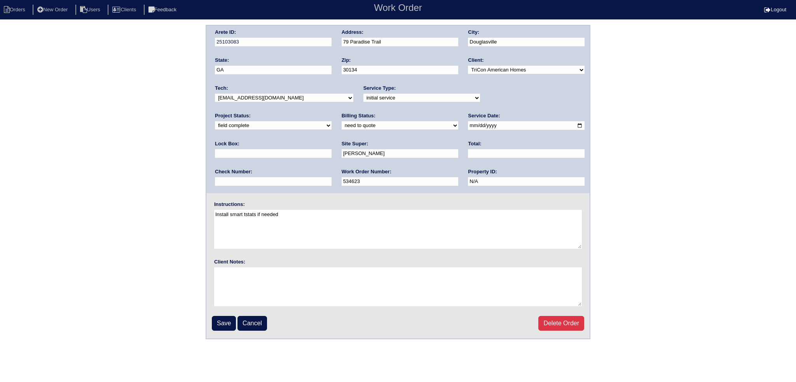
click at [332, 121] on select "new order assigned in progress field complete need to schedule admin review arc…" at bounding box center [273, 125] width 117 height 9
select select "assigned"
click at [332, 121] on select "new order assigned in progress field complete need to schedule admin review arc…" at bounding box center [273, 125] width 117 height 9
click at [319, 100] on select "-select- [EMAIL_ADDRESS][DOMAIN_NAME] [EMAIL_ADDRESS][DOMAIN_NAME] [EMAIL_ADDRE…" at bounding box center [284, 98] width 138 height 9
select select "27"
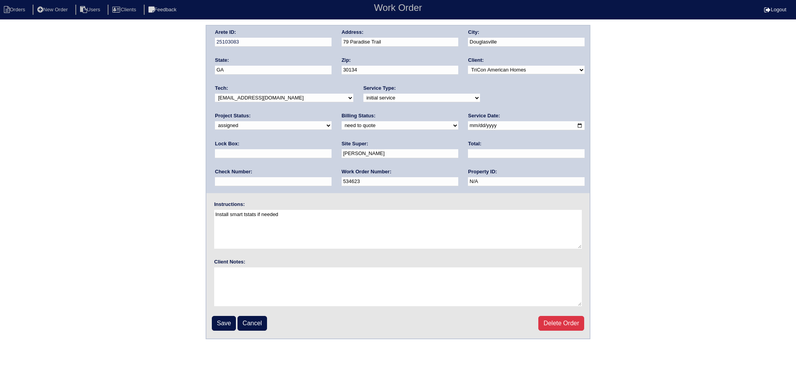
click at [215, 94] on select "-select- [EMAIL_ADDRESS][DOMAIN_NAME] [EMAIL_ADDRESS][DOMAIN_NAME] [EMAIL_ADDRE…" at bounding box center [284, 98] width 138 height 9
click at [468, 126] on input "[DATE]" at bounding box center [526, 125] width 117 height 9
type input "[DATE]"
click at [219, 327] on input "Save" at bounding box center [224, 323] width 24 height 15
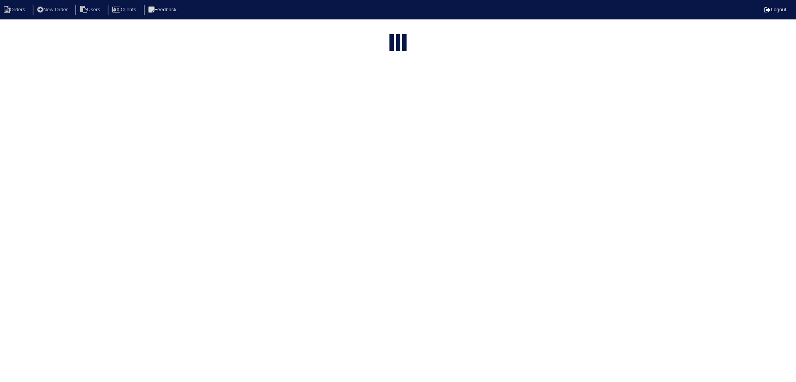
select select "15"
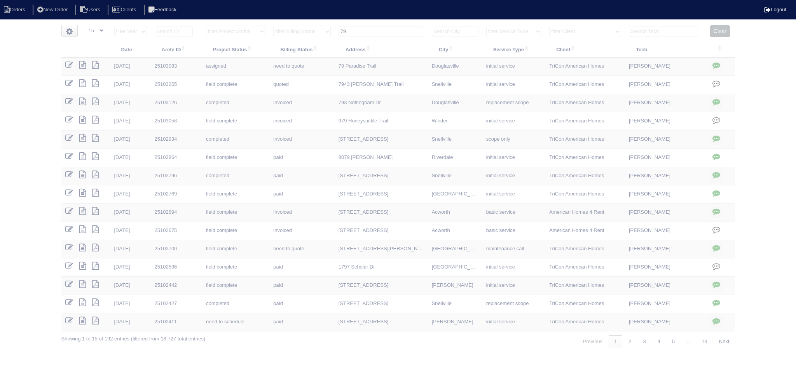
click at [380, 30] on input "79" at bounding box center [382, 31] width 86 height 11
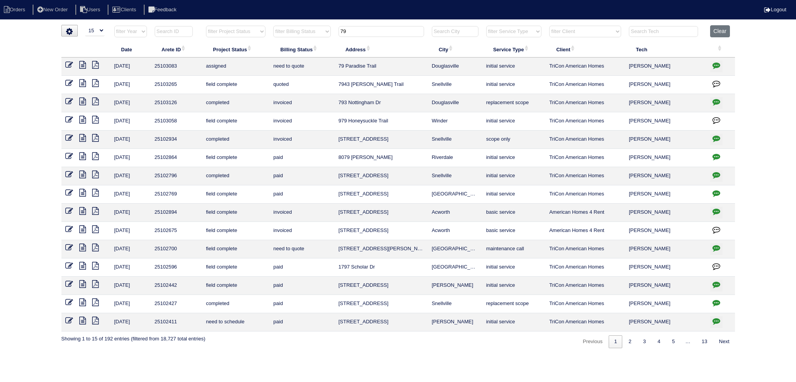
click at [380, 30] on input "79" at bounding box center [382, 31] width 86 height 11
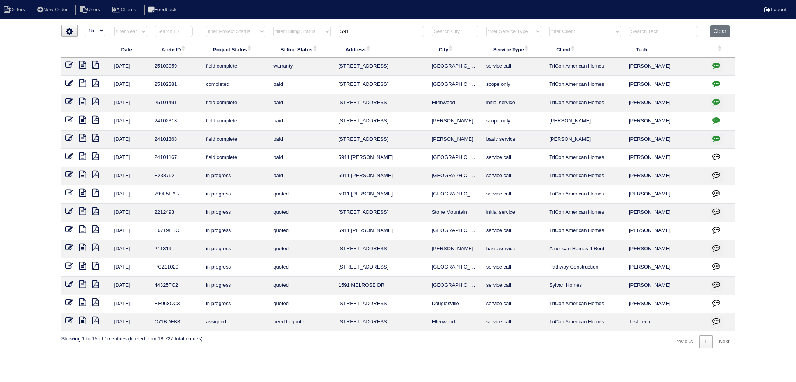
drag, startPoint x: 363, startPoint y: 26, endPoint x: 324, endPoint y: 29, distance: 39.4
click at [324, 29] on tr "filter Year -- Any Year -- 2025 2024 2023 2022 2021 2020 2019 filter Project St…" at bounding box center [398, 33] width 674 height 16
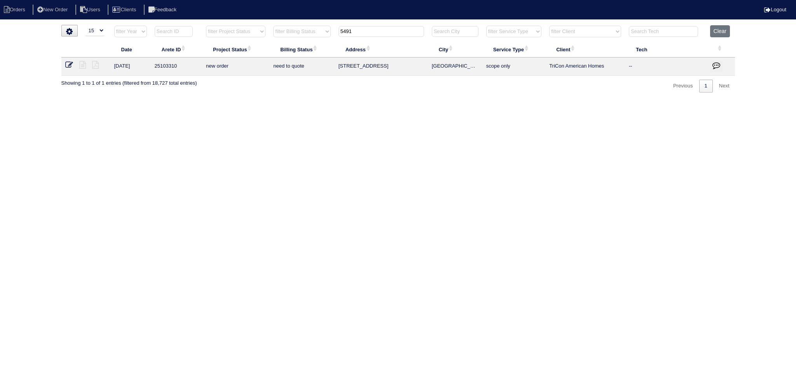
type input "5491"
click at [68, 66] on icon at bounding box center [69, 65] width 8 height 8
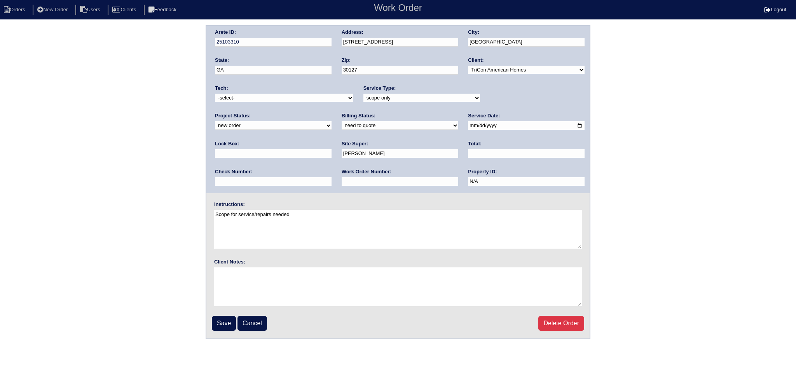
click at [285, 98] on select "-select- [EMAIL_ADDRESS][DOMAIN_NAME] [EMAIL_ADDRESS][DOMAIN_NAME] [EMAIL_ADDRE…" at bounding box center [284, 98] width 138 height 9
select select "27"
click at [215, 94] on select "-select- [EMAIL_ADDRESS][DOMAIN_NAME] [EMAIL_ADDRESS][DOMAIN_NAME] [EMAIL_ADDRE…" at bounding box center [284, 98] width 138 height 9
click at [332, 112] on div "Project Status: new order assigned in progress field complete need to schedule …" at bounding box center [273, 122] width 117 height 21
select select "assigned"
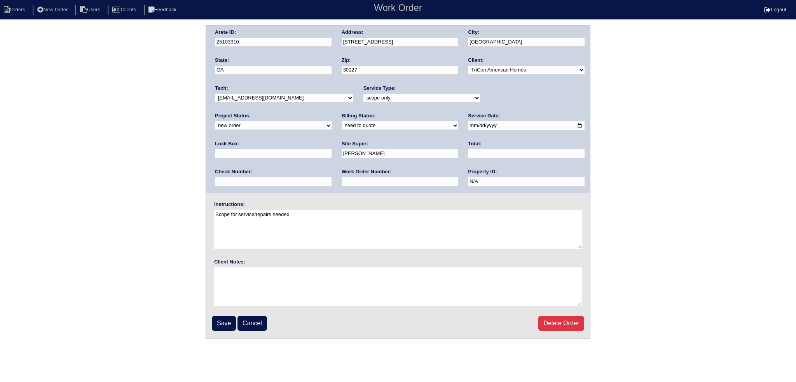
click at [332, 121] on select "new order assigned in progress field complete need to schedule admin review arc…" at bounding box center [273, 125] width 117 height 9
click at [468, 126] on input "[DATE]" at bounding box center [526, 125] width 117 height 9
type input "[DATE]"
click at [230, 325] on input "Save" at bounding box center [224, 323] width 24 height 15
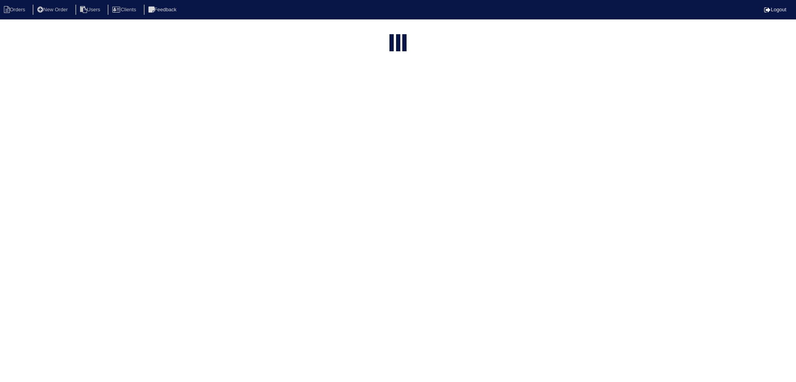
select select "15"
click at [380, 91] on input "5491" at bounding box center [382, 96] width 86 height 11
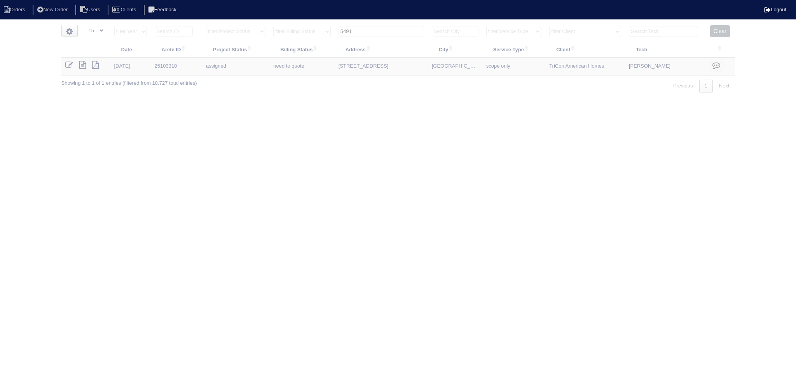
click at [380, 29] on input "5491" at bounding box center [382, 31] width 86 height 11
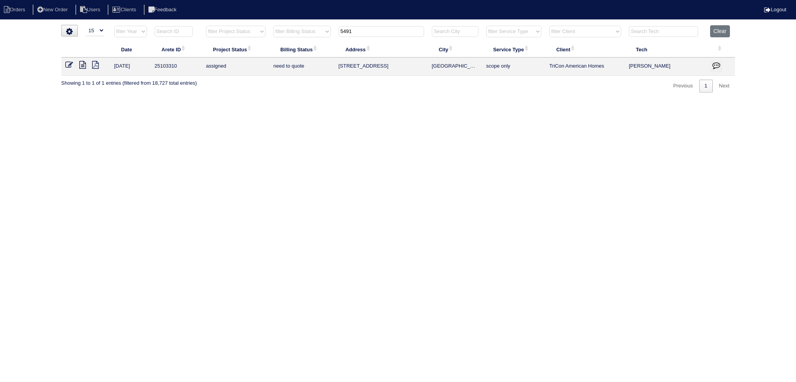
click at [380, 29] on input "5491" at bounding box center [382, 31] width 86 height 11
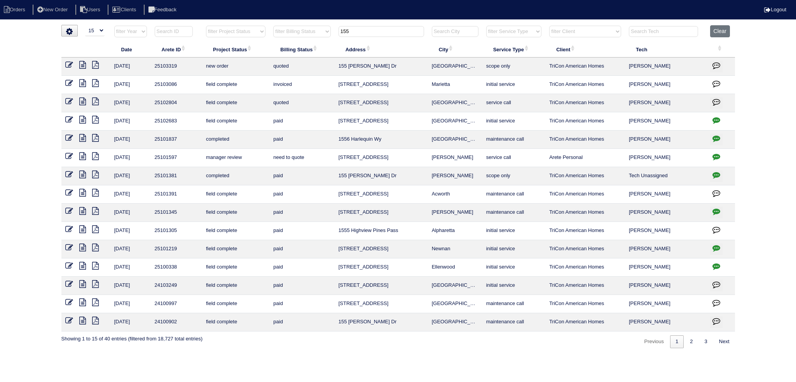
type input "155"
click at [66, 63] on icon at bounding box center [69, 65] width 8 height 8
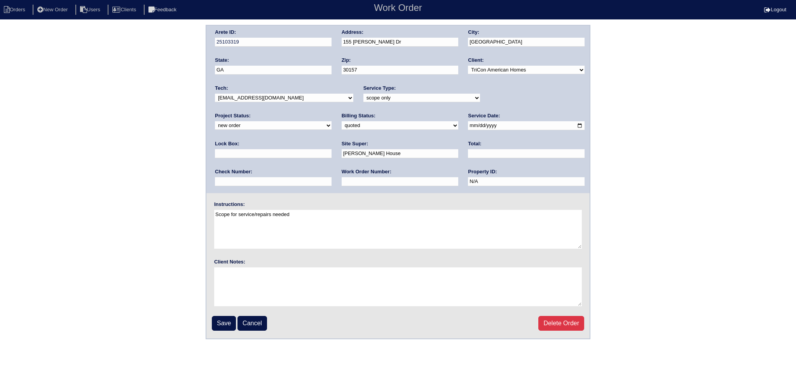
click at [332, 112] on div "Project Status: new order assigned in progress field complete need to schedule …" at bounding box center [273, 122] width 117 height 21
click at [332, 121] on select "new order assigned in progress field complete need to schedule admin review arc…" at bounding box center [273, 125] width 117 height 9
select select "assigned"
click at [332, 121] on select "new order assigned in progress field complete need to schedule admin review arc…" at bounding box center [273, 125] width 117 height 9
click at [468, 124] on input "2025-09-08" at bounding box center [526, 125] width 117 height 9
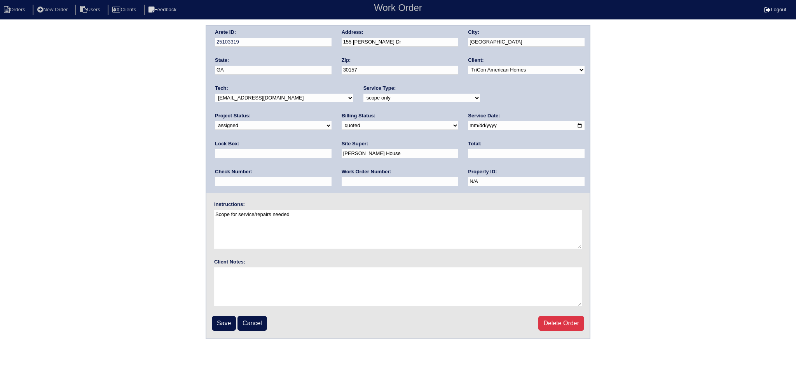
type input "2025-09-09"
click at [294, 101] on select "-select- aretesmg+backup-tech@gmail.com benjohnholt88@gmail.com callisonhvac@ya…" at bounding box center [284, 98] width 138 height 9
select select "27"
click at [215, 94] on select "-select- aretesmg+backup-tech@gmail.com benjohnholt88@gmail.com callisonhvac@ya…" at bounding box center [284, 98] width 138 height 9
click at [232, 326] on input "Save" at bounding box center [224, 323] width 24 height 15
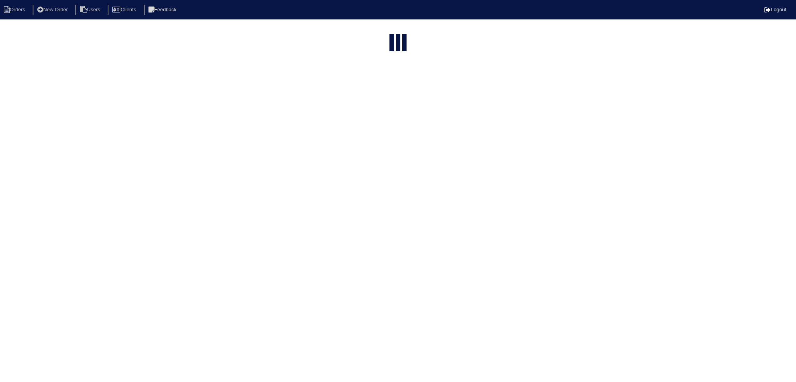
select select "15"
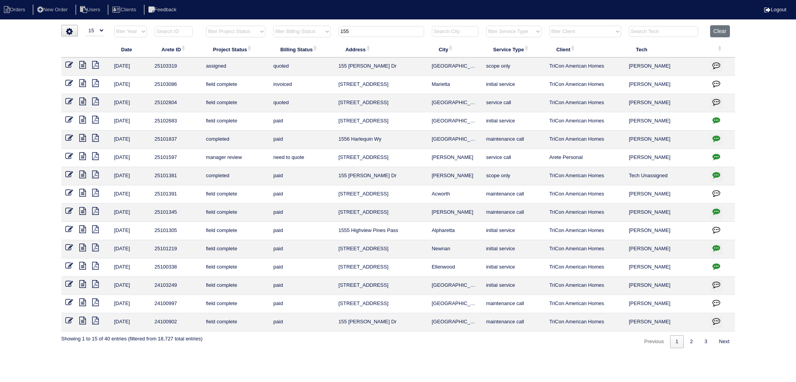
click at [294, 35] on tr "filter Year -- Any Year -- 2025 2024 2023 2022 2021 2020 2019 filter Project St…" at bounding box center [398, 33] width 674 height 16
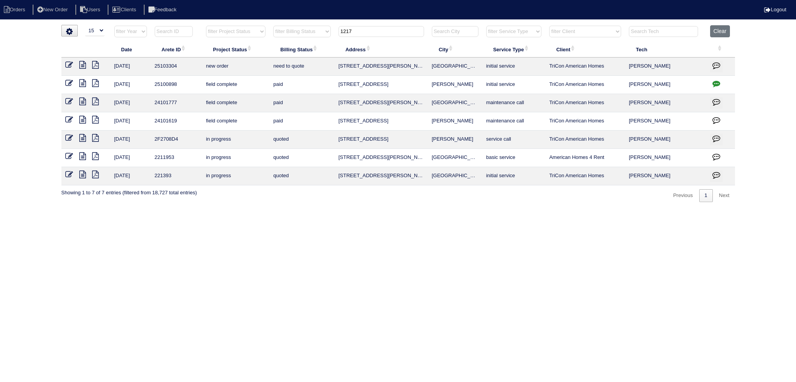
type input "1217"
click at [73, 65] on link at bounding box center [72, 66] width 14 height 6
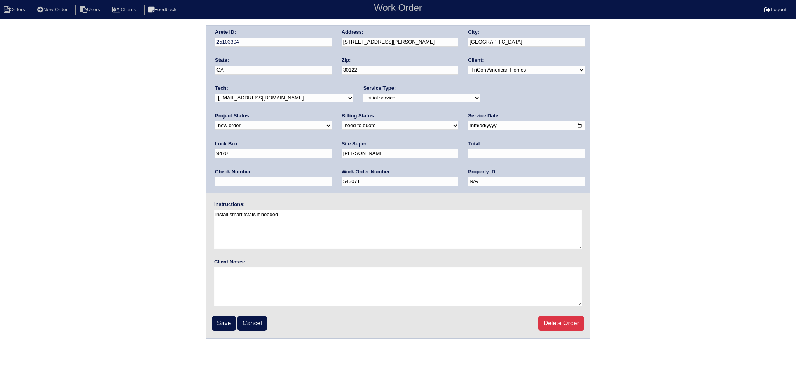
drag, startPoint x: 307, startPoint y: 97, endPoint x: 304, endPoint y: 101, distance: 5.2
click at [307, 97] on select "-select- aretesmg+backup-tech@gmail.com benjohnholt88@gmail.com callisonhvac@ya…" at bounding box center [284, 98] width 138 height 9
select select "27"
click at [215, 94] on select "-select- aretesmg+backup-tech@gmail.com benjohnholt88@gmail.com callisonhvac@ya…" at bounding box center [284, 98] width 138 height 9
click at [495, 107] on div "Arete ID: 25103304 Address: 1217 Andrews Dr City: Lithia Springs State: GA Zip:…" at bounding box center [397, 110] width 383 height 168
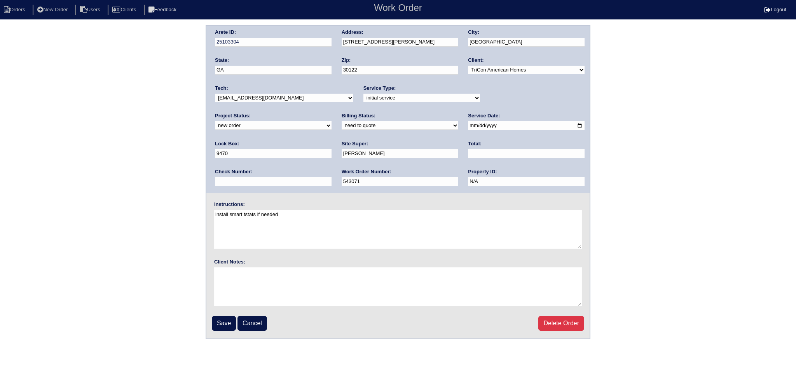
click at [495, 107] on div "Arete ID: 25103304 Address: 1217 Andrews Dr City: Lithia Springs State: GA Zip:…" at bounding box center [397, 110] width 383 height 168
select select "assigned"
click at [332, 121] on select "new order assigned in progress field complete need to schedule admin review arc…" at bounding box center [273, 125] width 117 height 9
click at [468, 125] on input "2025-09-08" at bounding box center [526, 125] width 117 height 9
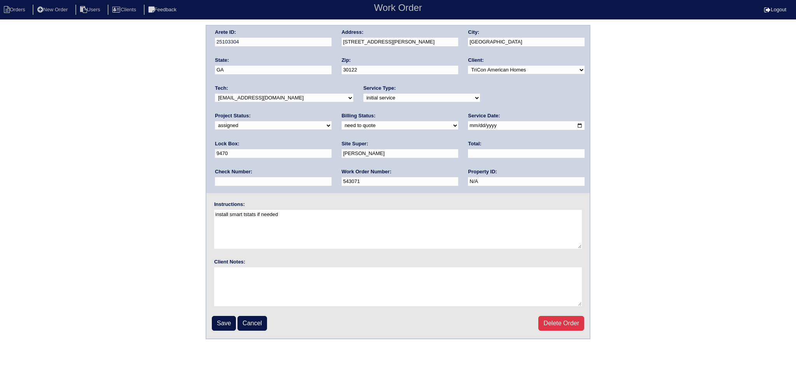
type input "2025-09-09"
click at [223, 318] on input "Save" at bounding box center [224, 323] width 24 height 15
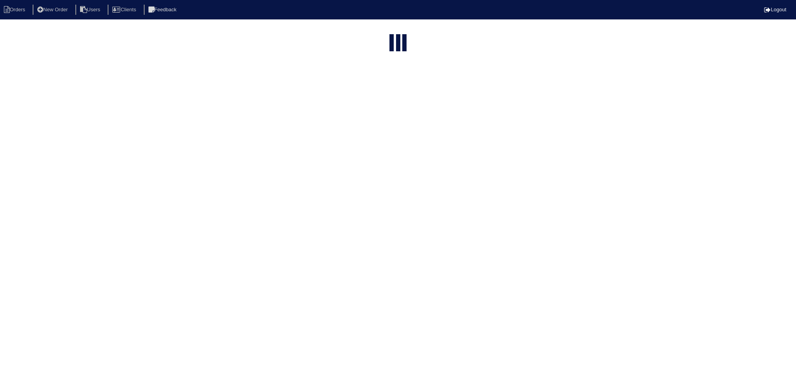
select select "15"
click at [383, 28] on input "1217" at bounding box center [382, 31] width 86 height 11
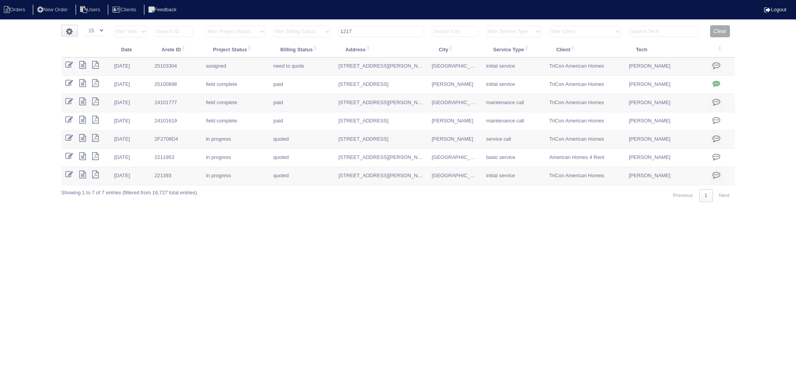
click at [383, 28] on input "1217" at bounding box center [382, 31] width 86 height 11
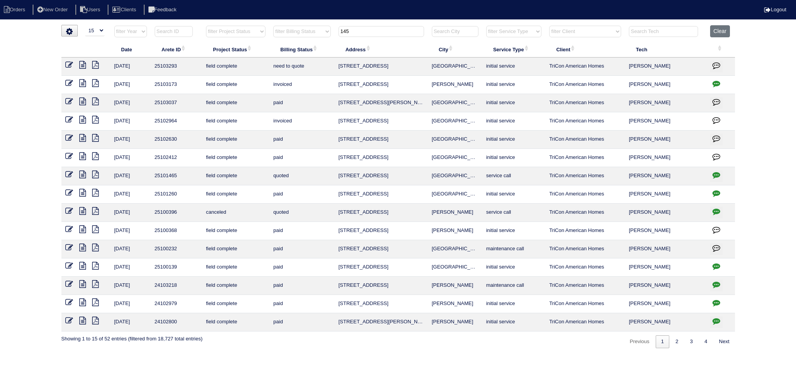
type input "145"
click at [81, 65] on icon at bounding box center [82, 65] width 7 height 8
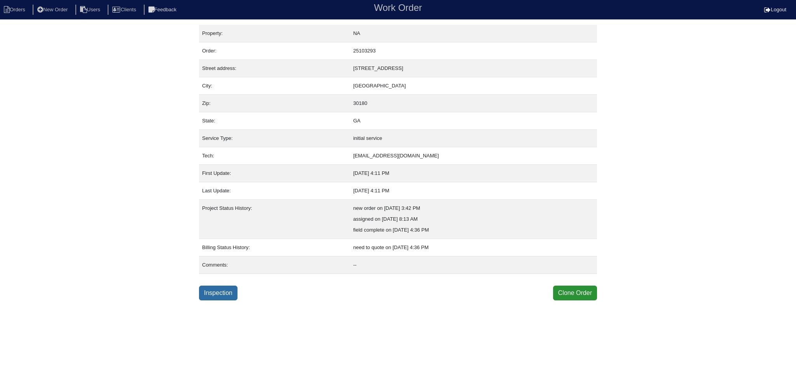
click at [223, 292] on link "Inspection" at bounding box center [218, 293] width 38 height 15
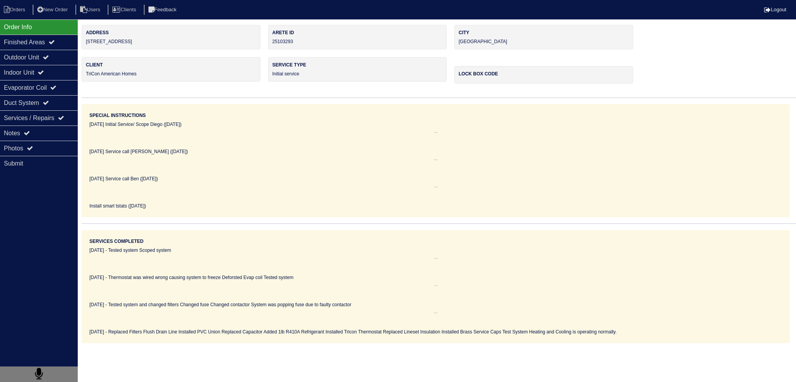
click at [39, 150] on div "Photos" at bounding box center [39, 148] width 78 height 15
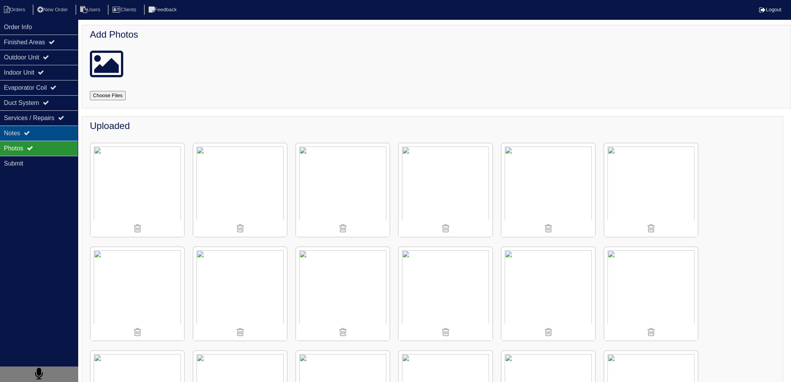
click at [39, 132] on div "Notes" at bounding box center [39, 133] width 78 height 15
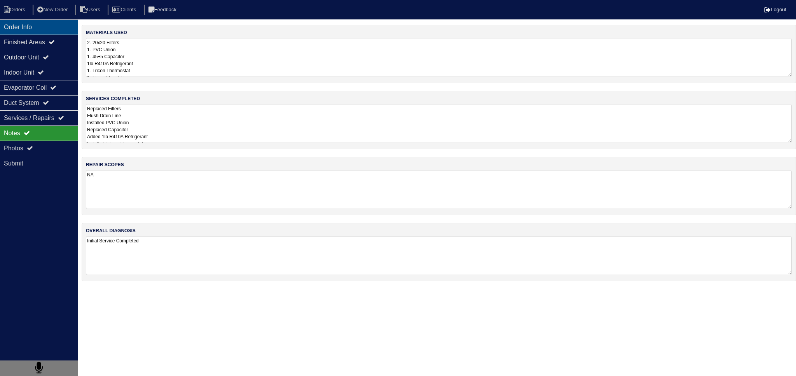
drag, startPoint x: 42, startPoint y: 19, endPoint x: 19, endPoint y: 20, distance: 23.0
click at [42, 19] on nav "Orders New Order Users Clients Feedback Logout" at bounding box center [398, 9] width 796 height 19
click at [18, 20] on div "Order Info" at bounding box center [39, 26] width 78 height 15
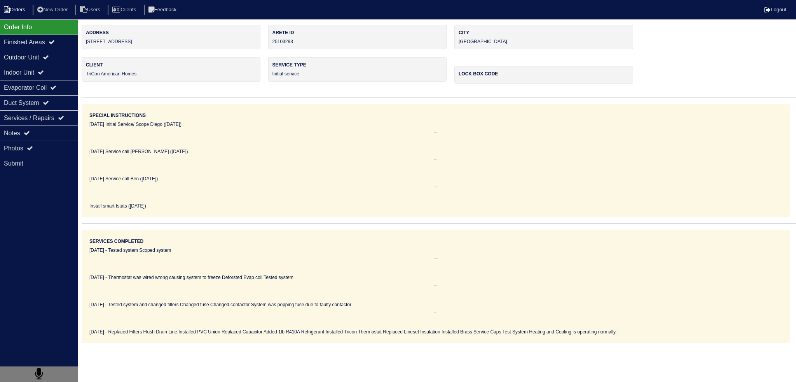
click at [15, 9] on li "Orders" at bounding box center [15, 10] width 31 height 10
select select "15"
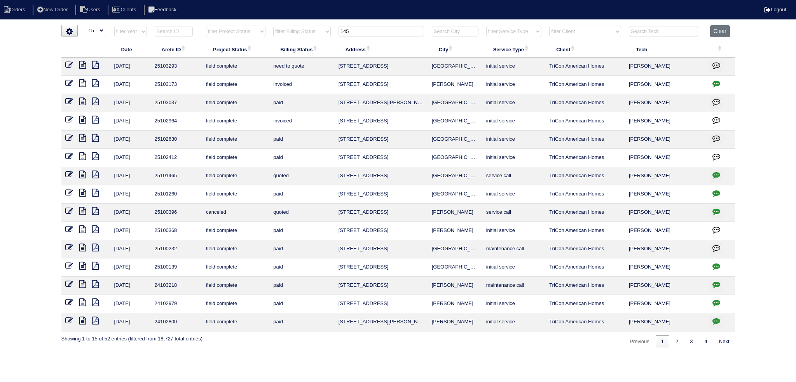
drag, startPoint x: 322, startPoint y: 28, endPoint x: 325, endPoint y: 33, distance: 5.9
click at [302, 28] on tr "filter Year -- Any Year -- 2025 2024 2023 2022 2021 2020 2019 filter Project St…" at bounding box center [398, 33] width 674 height 16
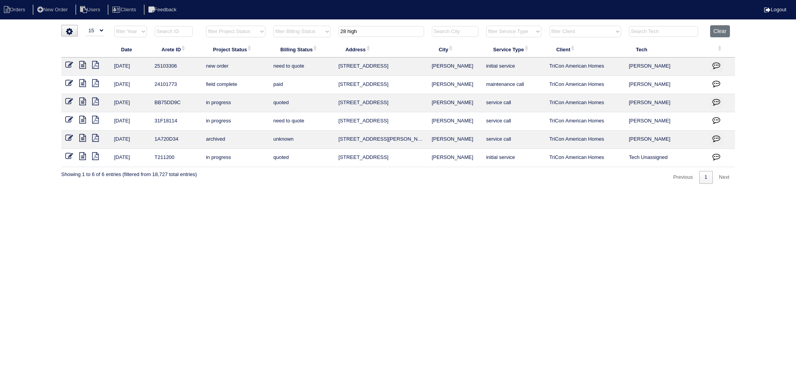
type input "28 high"
click at [66, 63] on icon at bounding box center [69, 65] width 8 height 8
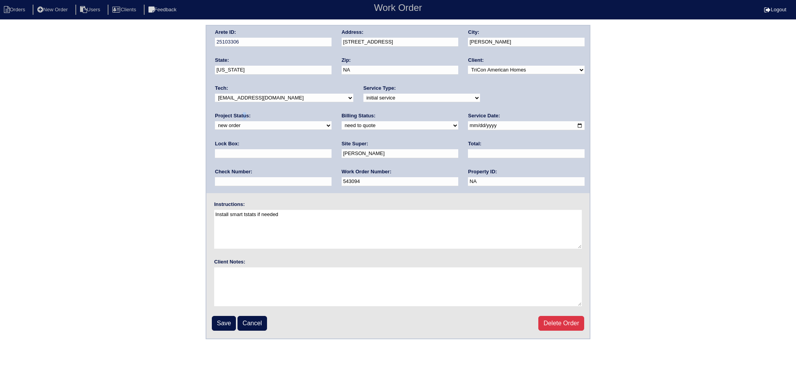
drag, startPoint x: 506, startPoint y: 85, endPoint x: 504, endPoint y: 96, distance: 11.4
click at [332, 112] on div "Project Status: new order assigned in progress field complete need to schedule …" at bounding box center [273, 122] width 117 height 21
click at [332, 121] on select "new order assigned in progress field complete need to schedule admin review arc…" at bounding box center [273, 125] width 117 height 9
select select "assigned"
click at [332, 121] on select "new order assigned in progress field complete need to schedule admin review arc…" at bounding box center [273, 125] width 117 height 9
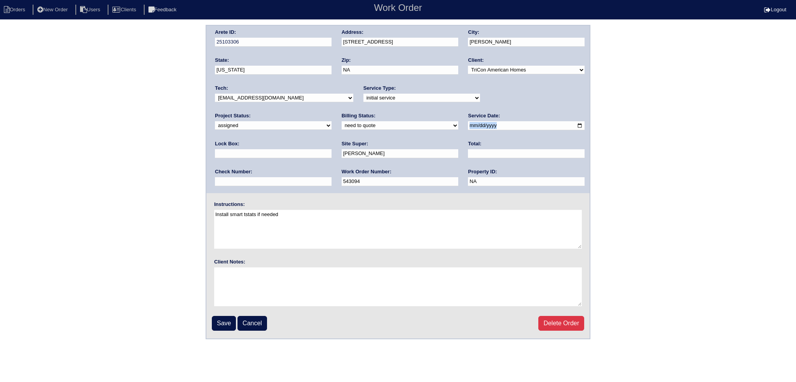
click at [457, 121] on div "Arete ID: 25103306 Address: 28 High Point Way City: Hiram State: Georgia Zip: N…" at bounding box center [397, 110] width 383 height 168
click at [468, 122] on input "2025-09-08" at bounding box center [526, 125] width 117 height 9
type input "2025-09-09"
click at [282, 98] on select "-select- aretesmg+backup-tech@gmail.com benjohnholt88@gmail.com callisonhvac@ya…" at bounding box center [284, 98] width 138 height 9
select select "27"
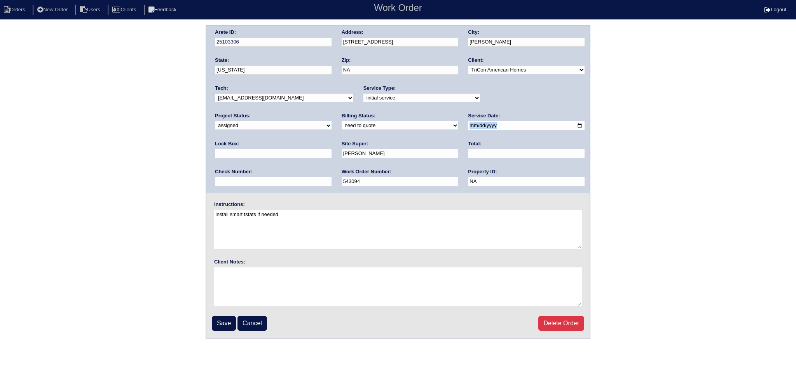
click at [215, 94] on select "-select- aretesmg+backup-tech@gmail.com benjohnholt88@gmail.com callisonhvac@ya…" at bounding box center [284, 98] width 138 height 9
click at [227, 326] on input "Save" at bounding box center [224, 323] width 24 height 15
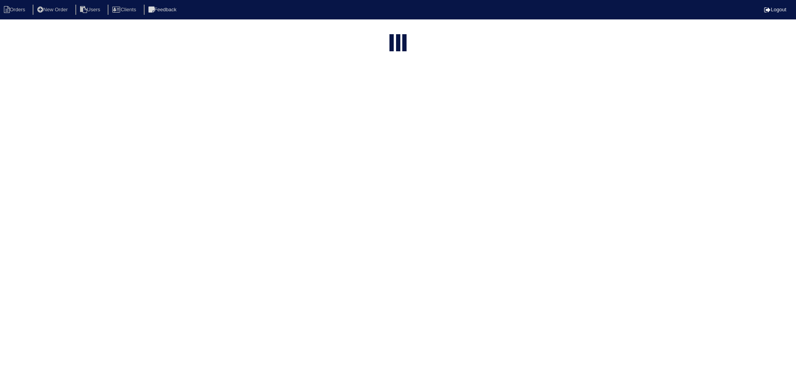
select select "15"
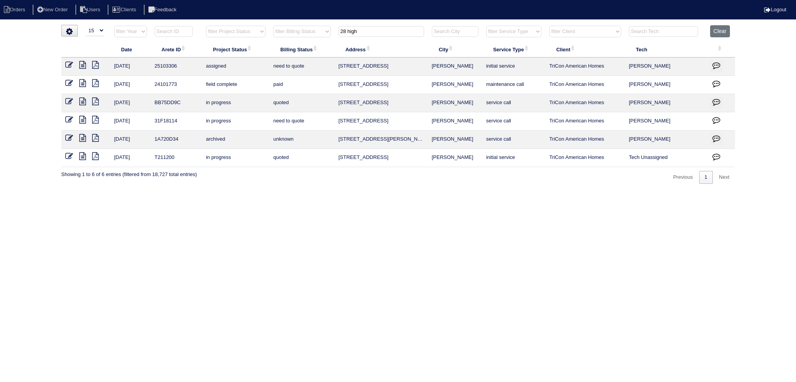
drag, startPoint x: 368, startPoint y: 27, endPoint x: 331, endPoint y: 25, distance: 37.0
click at [300, 23] on html "Orders New Order Users Clients Feedback Logout Orders New Order Users Clients M…" at bounding box center [398, 96] width 796 height 192
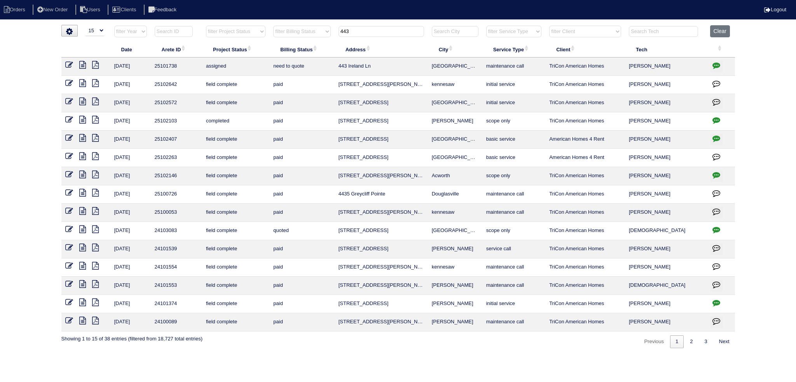
type input "443"
click at [68, 64] on icon at bounding box center [69, 65] width 8 height 8
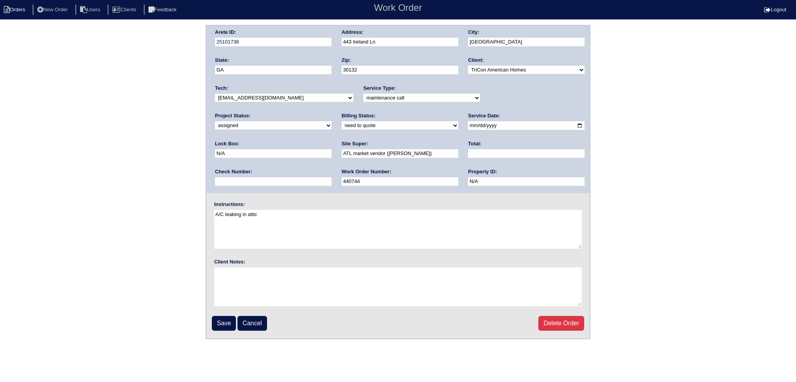
click at [16, 10] on li "Orders" at bounding box center [15, 10] width 31 height 10
select select "15"
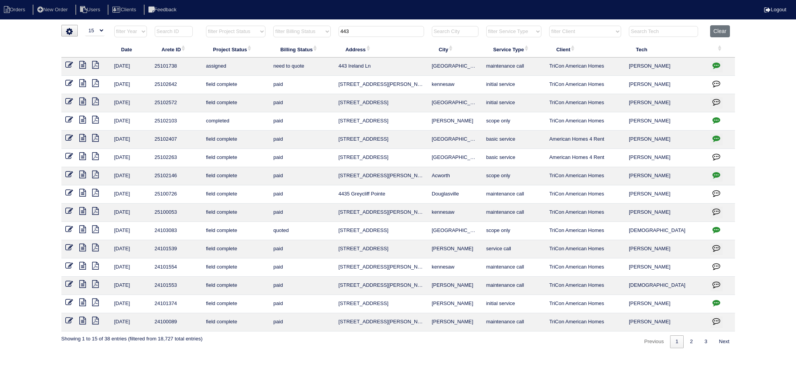
drag, startPoint x: 366, startPoint y: 29, endPoint x: 274, endPoint y: 29, distance: 92.2
click at [274, 29] on tr "filter Year -- Any Year -- 2025 2024 2023 2022 2021 2020 2019 filter Project St…" at bounding box center [398, 33] width 674 height 16
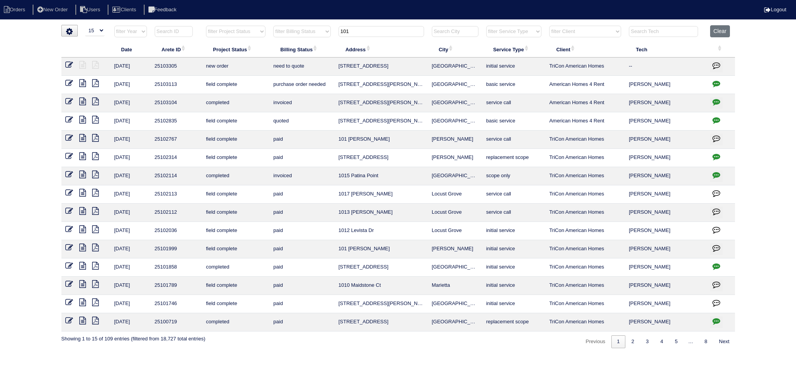
type input "101"
click at [66, 63] on icon at bounding box center [69, 65] width 8 height 8
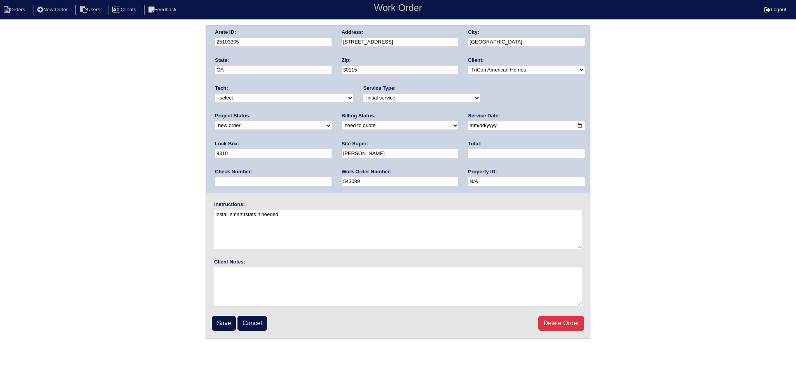
click at [332, 121] on select "new order assigned in progress field complete need to schedule admin review arc…" at bounding box center [273, 125] width 117 height 9
select select "assigned"
click at [332, 121] on select "new order assigned in progress field complete need to schedule admin review arc…" at bounding box center [273, 125] width 117 height 9
click at [468, 126] on input "[DATE]" at bounding box center [526, 125] width 117 height 9
type input "[DATE]"
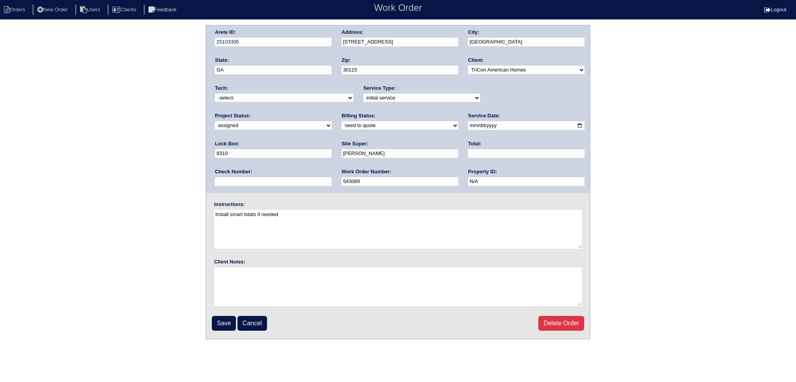
click at [262, 94] on div "Tech: -select- [EMAIL_ADDRESS][DOMAIN_NAME] [EMAIL_ADDRESS][DOMAIN_NAME] [EMAIL…" at bounding box center [284, 95] width 138 height 21
click at [259, 104] on div "Tech: -select- aretesmg+backup-tech@gmail.com benjohnholt88@gmail.com callisonh…" at bounding box center [284, 95] width 138 height 21
select select "151"
click at [215, 94] on select "-select- aretesmg+backup-tech@gmail.com benjohnholt88@gmail.com callisonhvac@ya…" at bounding box center [284, 98] width 138 height 9
click at [222, 320] on input "Save" at bounding box center [224, 323] width 24 height 15
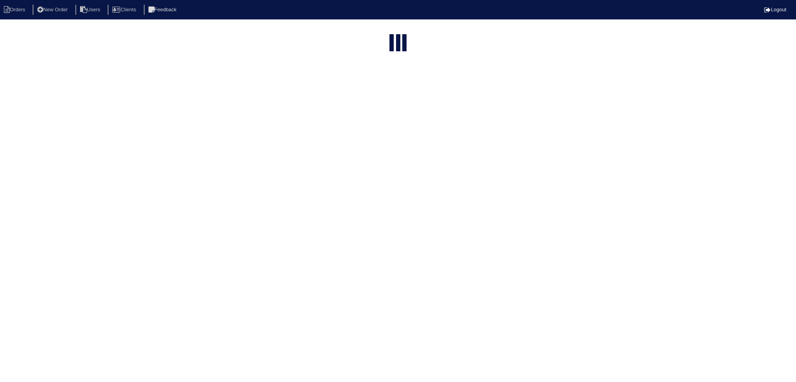
select select "15"
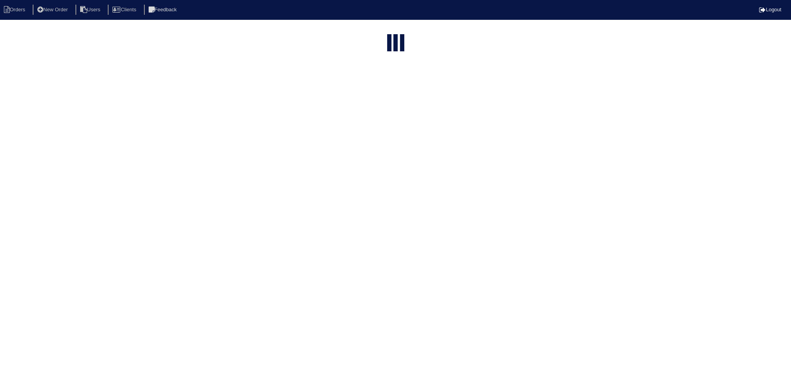
click at [399, 26] on html "Orders New Order Users Clients Feedback Logout Orders New Order Users Clients M…" at bounding box center [395, 210] width 791 height 421
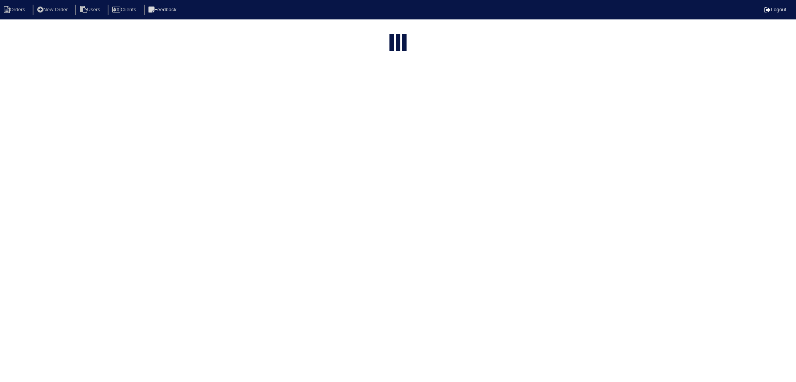
click at [399, 89] on input "101" at bounding box center [382, 94] width 86 height 11
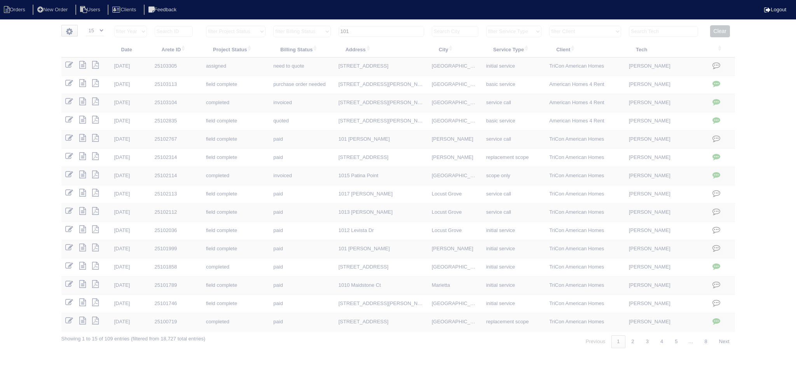
click at [399, 26] on input "101" at bounding box center [382, 31] width 86 height 11
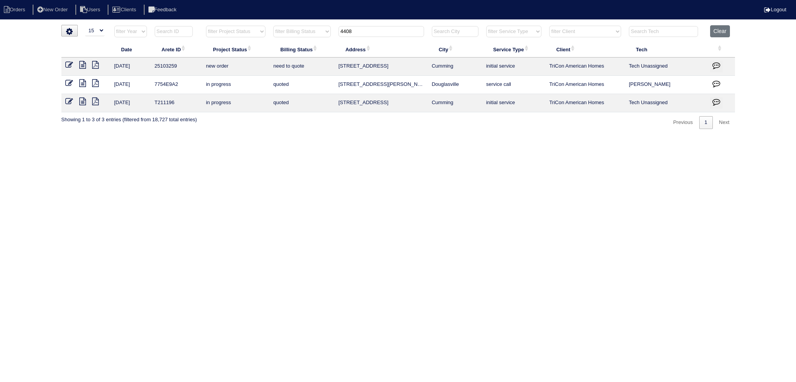
type input "4408"
click at [65, 63] on td at bounding box center [85, 67] width 49 height 18
click at [65, 63] on icon at bounding box center [69, 65] width 8 height 8
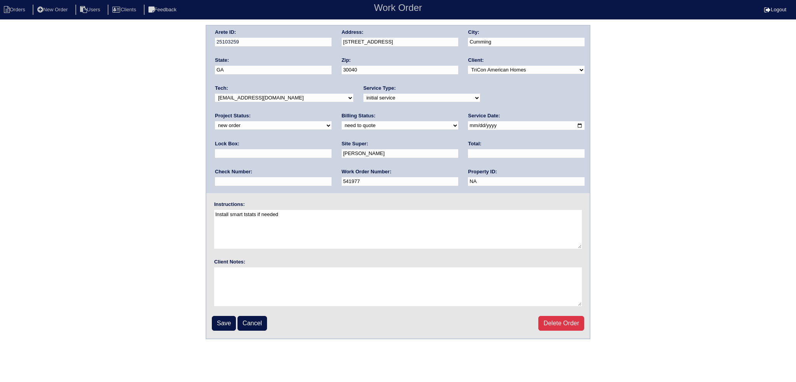
click at [332, 121] on select "new order assigned in progress field complete need to schedule admin review arc…" at bounding box center [273, 125] width 117 height 9
click at [332, 112] on div "Project Status: new order assigned in progress field complete need to schedule …" at bounding box center [273, 122] width 117 height 21
drag, startPoint x: 494, startPoint y: 101, endPoint x: 492, endPoint y: 105, distance: 5.4
click at [492, 105] on div "Arete ID: 25103259 Address: 4408 Shillham Ct City: Cumming State: GA Zip: 30040…" at bounding box center [397, 110] width 383 height 168
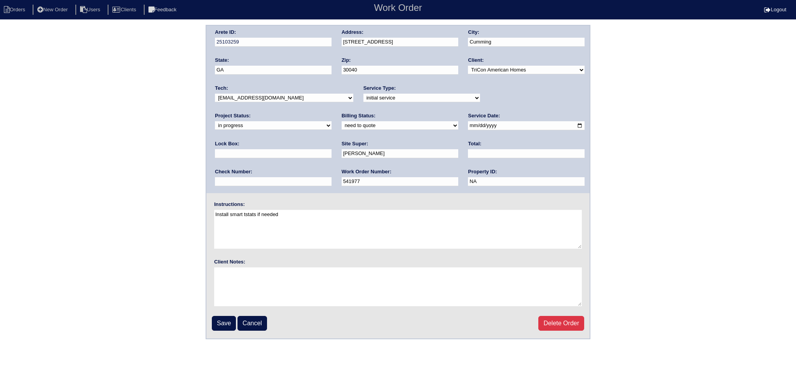
select select "assigned"
click at [332, 121] on select "new order assigned in progress field complete need to schedule admin review arc…" at bounding box center [273, 125] width 117 height 9
click at [468, 126] on input "2025-09-04" at bounding box center [526, 125] width 117 height 9
type input "[DATE]"
click at [293, 98] on select "-select- aretesmg+backup-tech@gmail.com benjohnholt88@gmail.com callisonhvac@ya…" at bounding box center [284, 98] width 138 height 9
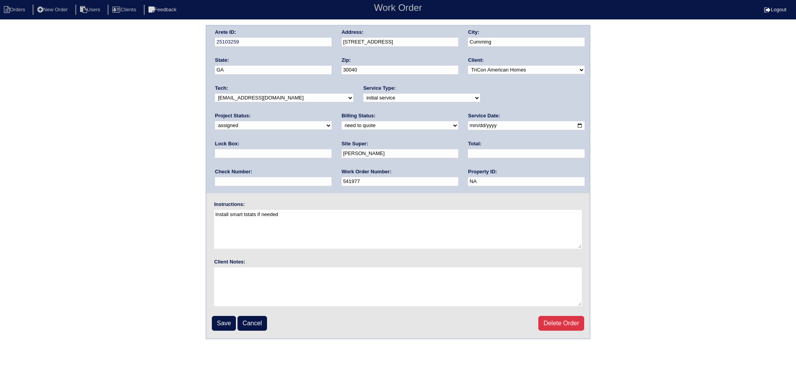
select select "151"
click at [215, 94] on select "-select- aretesmg+backup-tech@gmail.com benjohnholt88@gmail.com callisonhvac@ya…" at bounding box center [284, 98] width 138 height 9
click at [227, 322] on input "Save" at bounding box center [224, 323] width 24 height 15
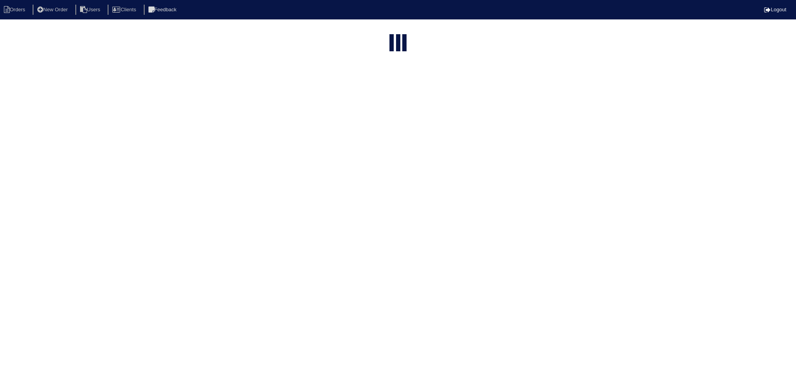
select select "15"
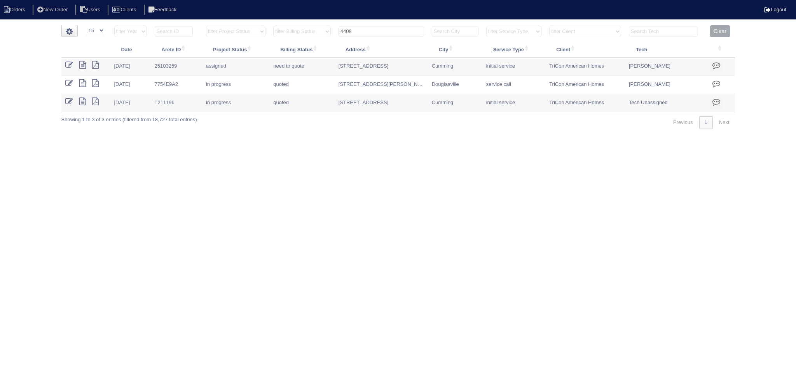
click at [386, 30] on input "4408" at bounding box center [382, 31] width 86 height 11
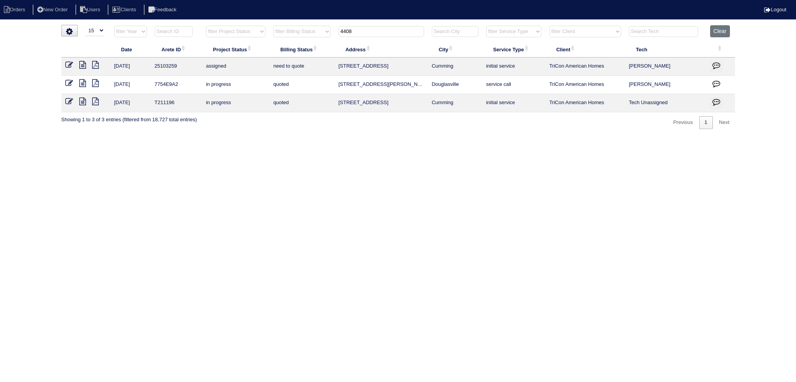
click at [386, 31] on input "4408" at bounding box center [382, 31] width 86 height 11
type input "6250"
drag, startPoint x: 70, startPoint y: 64, endPoint x: 79, endPoint y: 64, distance: 8.9
click at [70, 64] on icon at bounding box center [69, 65] width 8 height 8
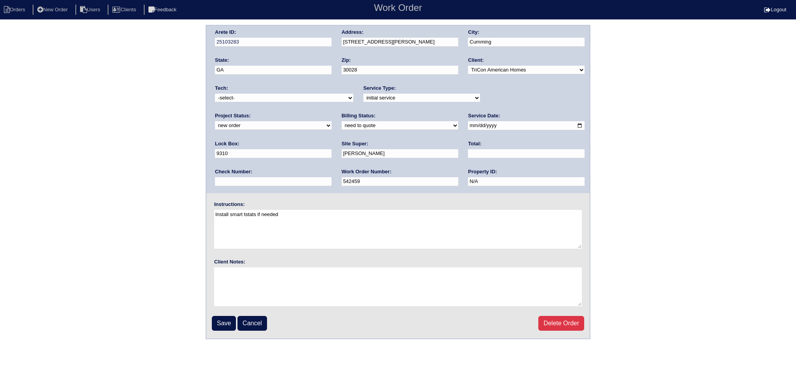
click at [262, 98] on select "-select- [EMAIL_ADDRESS][DOMAIN_NAME] [EMAIL_ADDRESS][DOMAIN_NAME] [EMAIL_ADDRE…" at bounding box center [284, 98] width 138 height 9
select select "151"
click at [215, 94] on select "-select- [EMAIL_ADDRESS][DOMAIN_NAME] [EMAIL_ADDRESS][DOMAIN_NAME] [EMAIL_ADDRE…" at bounding box center [284, 98] width 138 height 9
drag, startPoint x: 509, startPoint y: 94, endPoint x: 509, endPoint y: 104, distance: 9.7
click at [332, 112] on div "Project Status: new order assigned in progress field complete need to schedule …" at bounding box center [273, 122] width 117 height 21
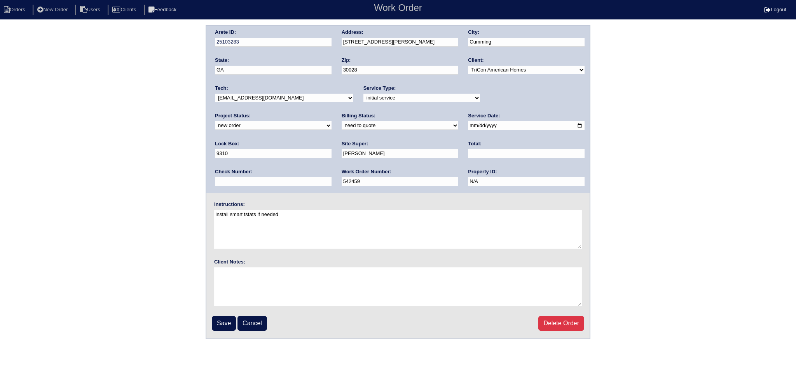
select select "assigned"
click at [332, 121] on select "new order assigned in progress field complete need to schedule admin review arc…" at bounding box center [273, 125] width 117 height 9
click at [468, 126] on input "[DATE]" at bounding box center [526, 125] width 117 height 9
type input "[DATE]"
click at [219, 318] on input "Save" at bounding box center [224, 323] width 24 height 15
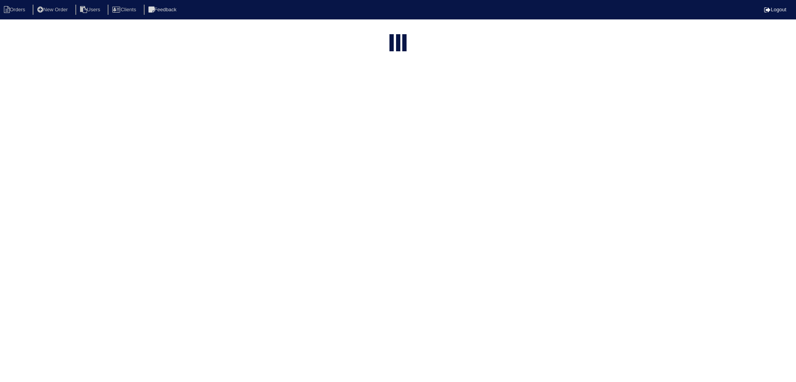
select select "15"
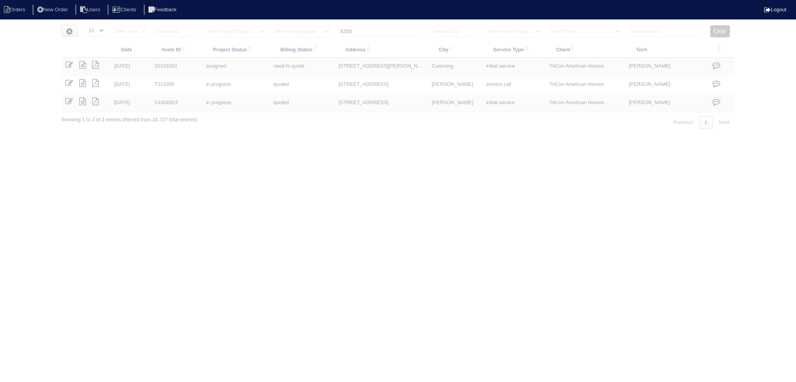
click at [380, 29] on input "6250" at bounding box center [382, 31] width 86 height 11
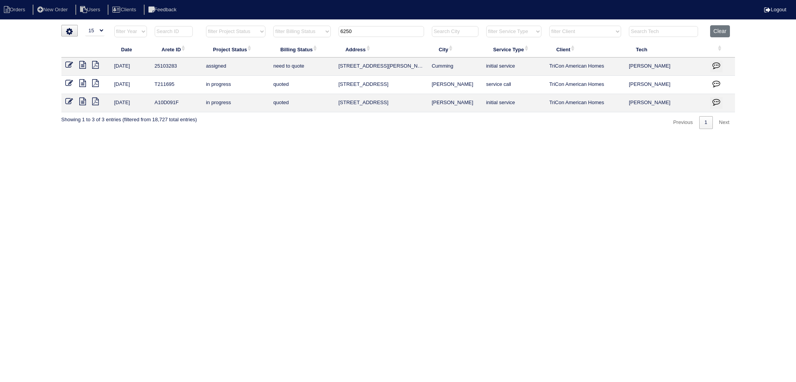
click at [380, 29] on input "6250" at bounding box center [382, 31] width 86 height 11
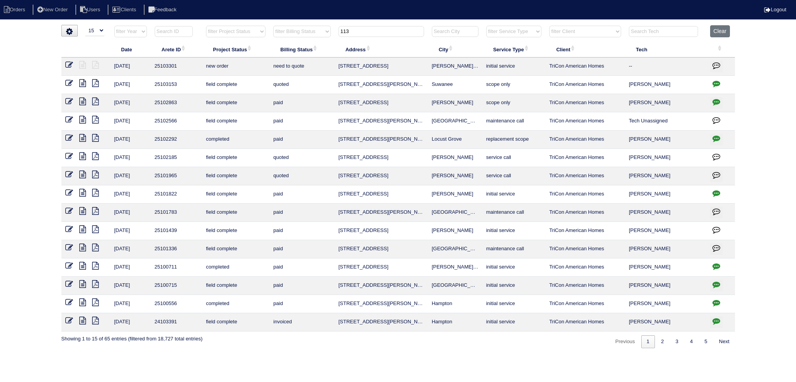
type input "113"
click at [68, 65] on icon at bounding box center [69, 65] width 8 height 8
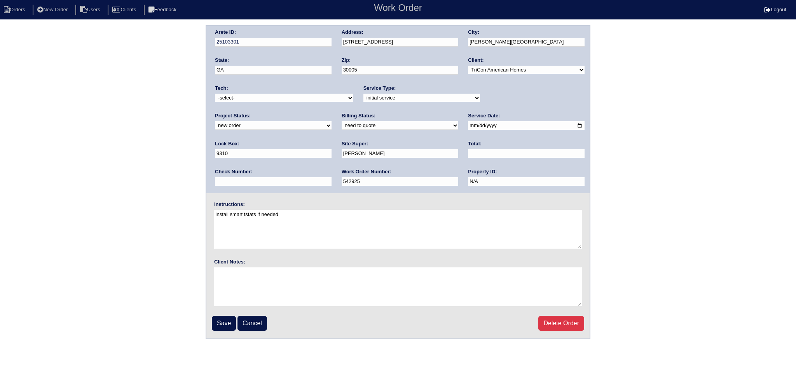
drag, startPoint x: 506, startPoint y: 95, endPoint x: 502, endPoint y: 101, distance: 7.2
click at [332, 121] on select "new order assigned in progress field complete need to schedule admin review arc…" at bounding box center [273, 125] width 117 height 9
select select "assigned"
click at [332, 121] on select "new order assigned in progress field complete need to schedule admin review arc…" at bounding box center [273, 125] width 117 height 9
click at [468, 125] on input "2025-09-08" at bounding box center [526, 125] width 117 height 9
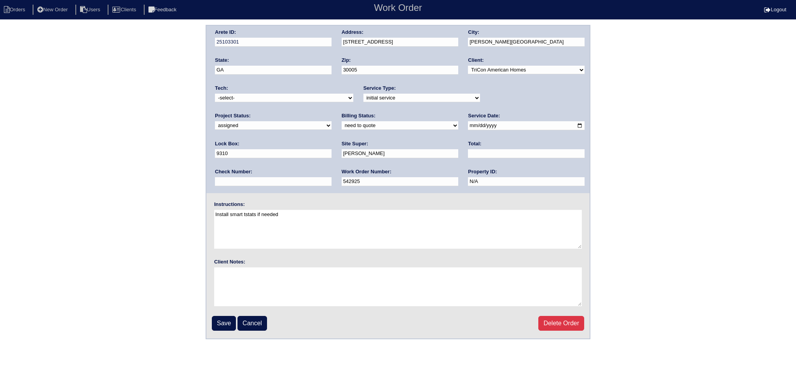
type input "2025-09-09"
click at [291, 96] on select "-select- aretesmg+backup-tech@gmail.com benjohnholt88@gmail.com callisonhvac@ya…" at bounding box center [284, 98] width 138 height 9
select select "151"
click at [215, 94] on select "-select- aretesmg+backup-tech@gmail.com benjohnholt88@gmail.com callisonhvac@ya…" at bounding box center [284, 98] width 138 height 9
click at [224, 324] on input "Save" at bounding box center [224, 323] width 24 height 15
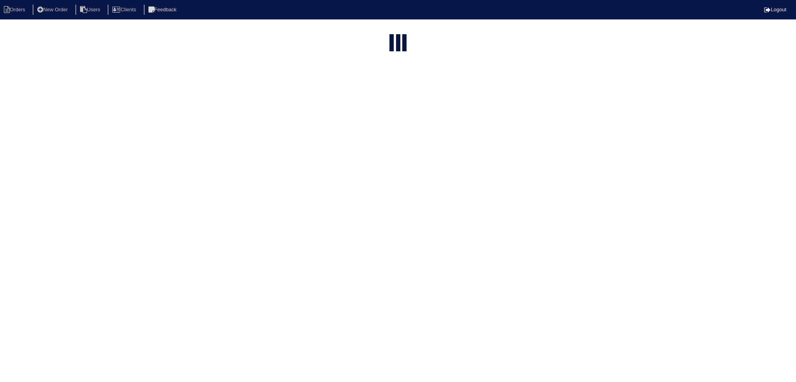
select select "15"
click at [380, 90] on input "113" at bounding box center [382, 95] width 86 height 11
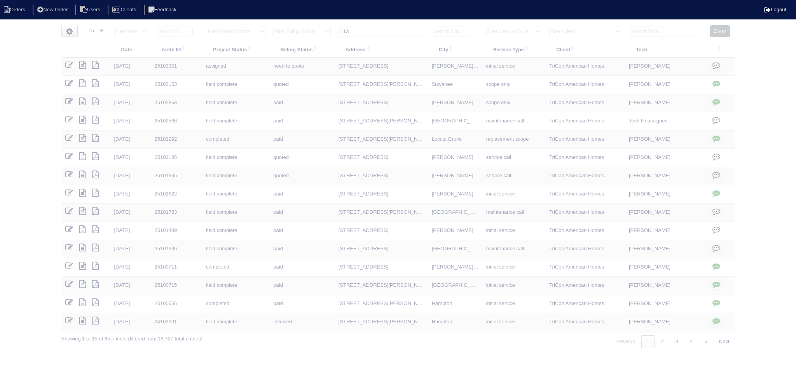
click at [380, 31] on input "113" at bounding box center [382, 31] width 86 height 11
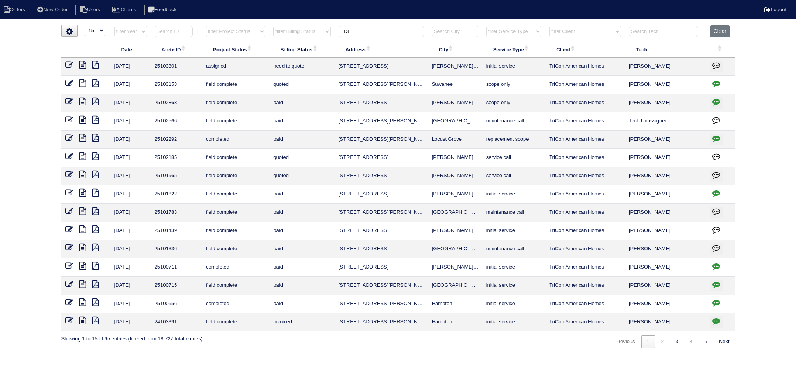
click at [380, 31] on input "113" at bounding box center [382, 31] width 86 height 11
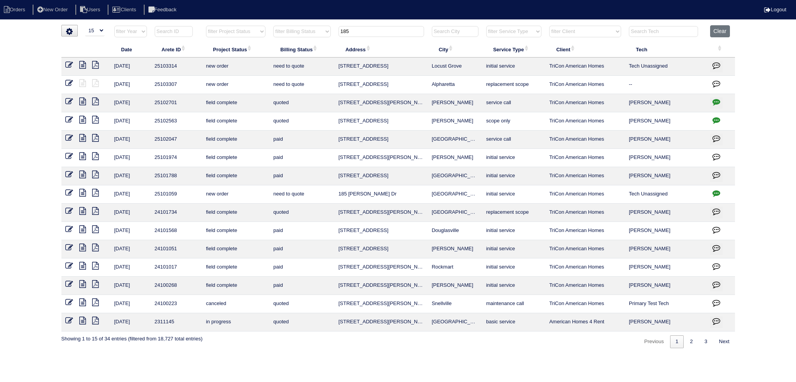
type input "185"
click at [72, 84] on icon at bounding box center [69, 83] width 8 height 8
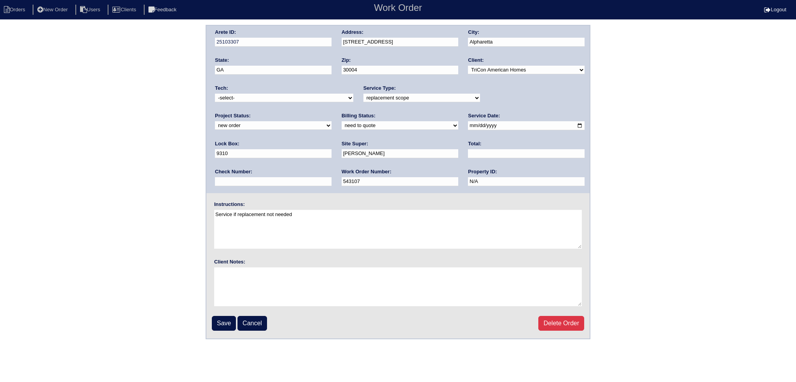
drag, startPoint x: 265, startPoint y: 97, endPoint x: 266, endPoint y: 101, distance: 3.9
click at [266, 98] on select "-select- [EMAIL_ADDRESS][DOMAIN_NAME] [EMAIL_ADDRESS][DOMAIN_NAME] [EMAIL_ADDRE…" at bounding box center [284, 98] width 138 height 9
select select "151"
click at [215, 94] on select "-select- [EMAIL_ADDRESS][DOMAIN_NAME] [EMAIL_ADDRESS][DOMAIN_NAME] [EMAIL_ADDRE…" at bounding box center [284, 98] width 138 height 9
drag, startPoint x: 505, startPoint y: 95, endPoint x: 505, endPoint y: 101, distance: 5.4
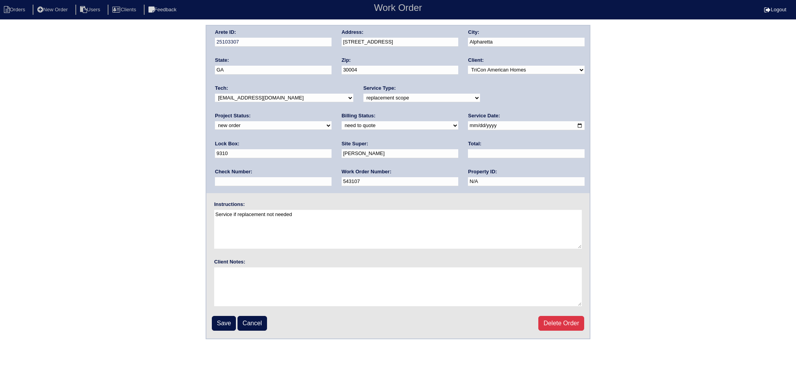
click at [332, 121] on select "new order assigned in progress field complete need to schedule admin review arc…" at bounding box center [273, 125] width 117 height 9
select select "assigned"
click at [332, 121] on select "new order assigned in progress field complete need to schedule admin review arc…" at bounding box center [273, 125] width 117 height 9
click at [468, 126] on input "2025-09-08" at bounding box center [526, 125] width 117 height 9
click at [468, 122] on div "Service Date: 2025-09-10" at bounding box center [526, 123] width 117 height 22
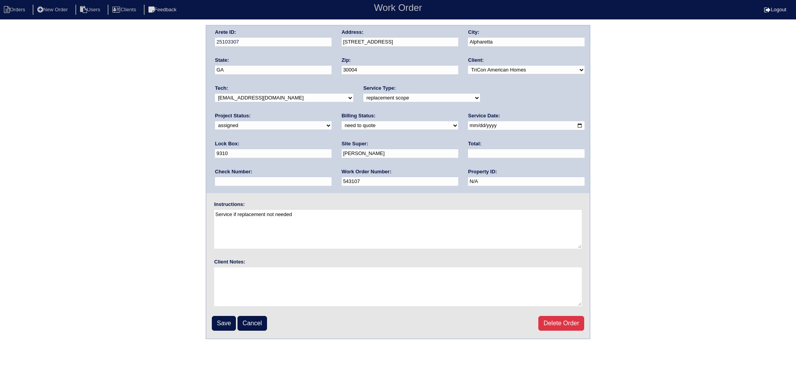
click at [468, 126] on input "2025-09-10" at bounding box center [526, 125] width 117 height 9
type input "2025-09-09"
click at [217, 319] on input "Save" at bounding box center [224, 323] width 24 height 15
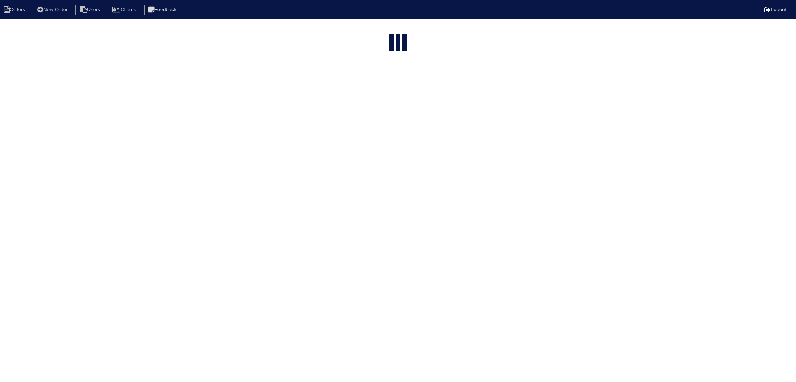
select select "15"
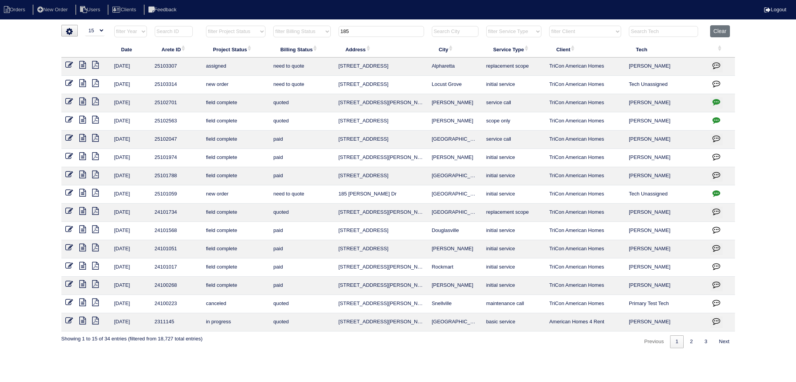
drag, startPoint x: 378, startPoint y: 31, endPoint x: 304, endPoint y: 32, distance: 74.3
click at [304, 32] on tr "filter Year -- Any Year -- 2025 2024 2023 2022 2021 2020 2019 filter Project St…" at bounding box center [398, 33] width 674 height 16
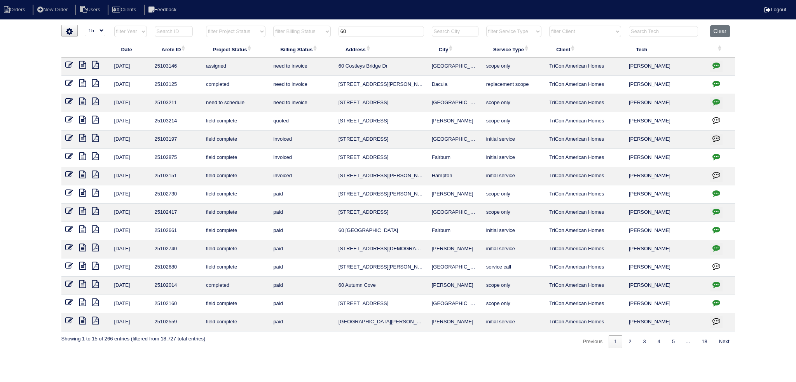
type input "60"
click at [72, 65] on icon at bounding box center [69, 65] width 8 height 8
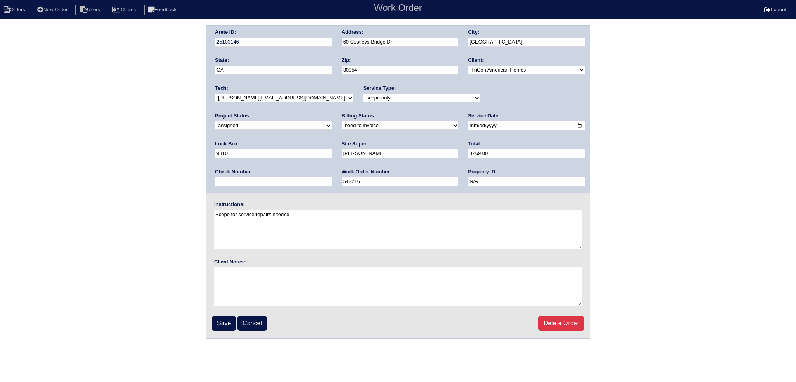
click at [252, 98] on select "-select- [EMAIL_ADDRESS][DOMAIN_NAME] [EMAIL_ADDRESS][DOMAIN_NAME] [EMAIL_ADDRE…" at bounding box center [284, 98] width 138 height 9
drag, startPoint x: 460, startPoint y: 126, endPoint x: 455, endPoint y: 126, distance: 4.7
click at [455, 126] on div "Arete ID: 25103146 Address: 60 Costleys Bridge Dr City: Oxford State: GA Zip: 3…" at bounding box center [397, 110] width 383 height 168
click at [468, 126] on input "2025-09-08" at bounding box center [526, 125] width 117 height 9
type input "2025-09-09"
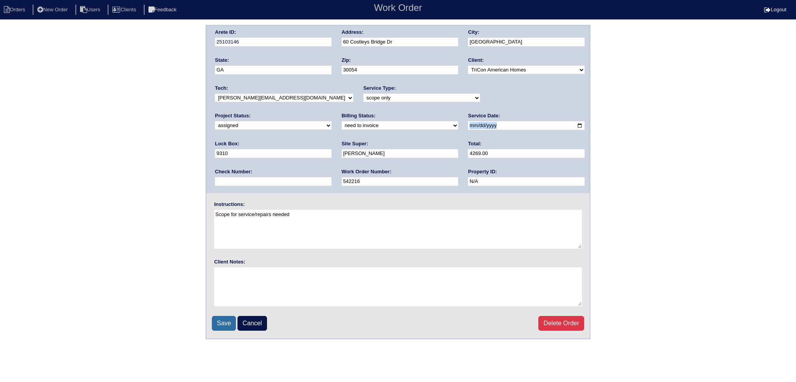
click at [217, 325] on input "Save" at bounding box center [224, 323] width 24 height 15
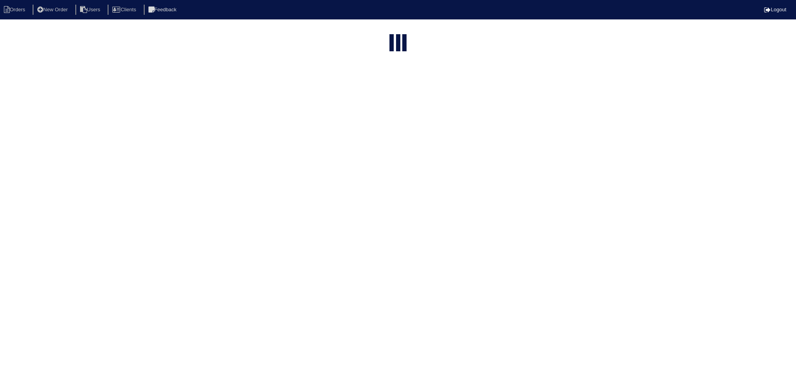
select select "15"
type input "60"
